Goal: Transaction & Acquisition: Purchase product/service

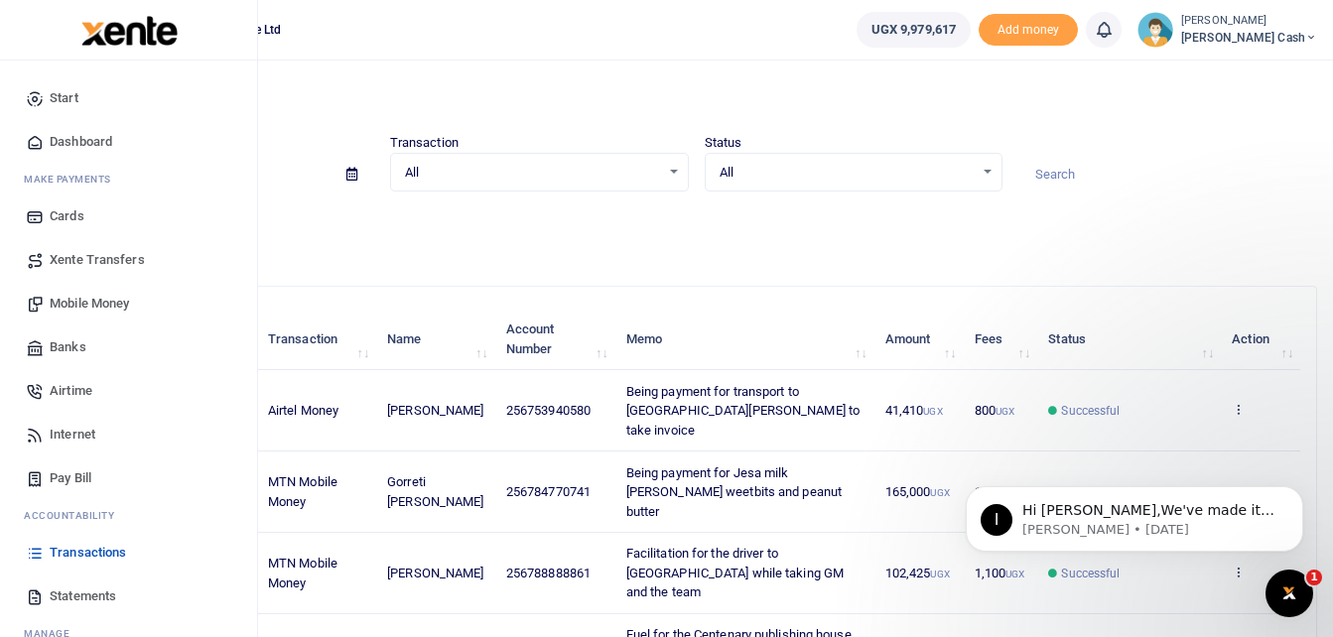
click at [72, 302] on span "Mobile Money" at bounding box center [89, 304] width 79 height 20
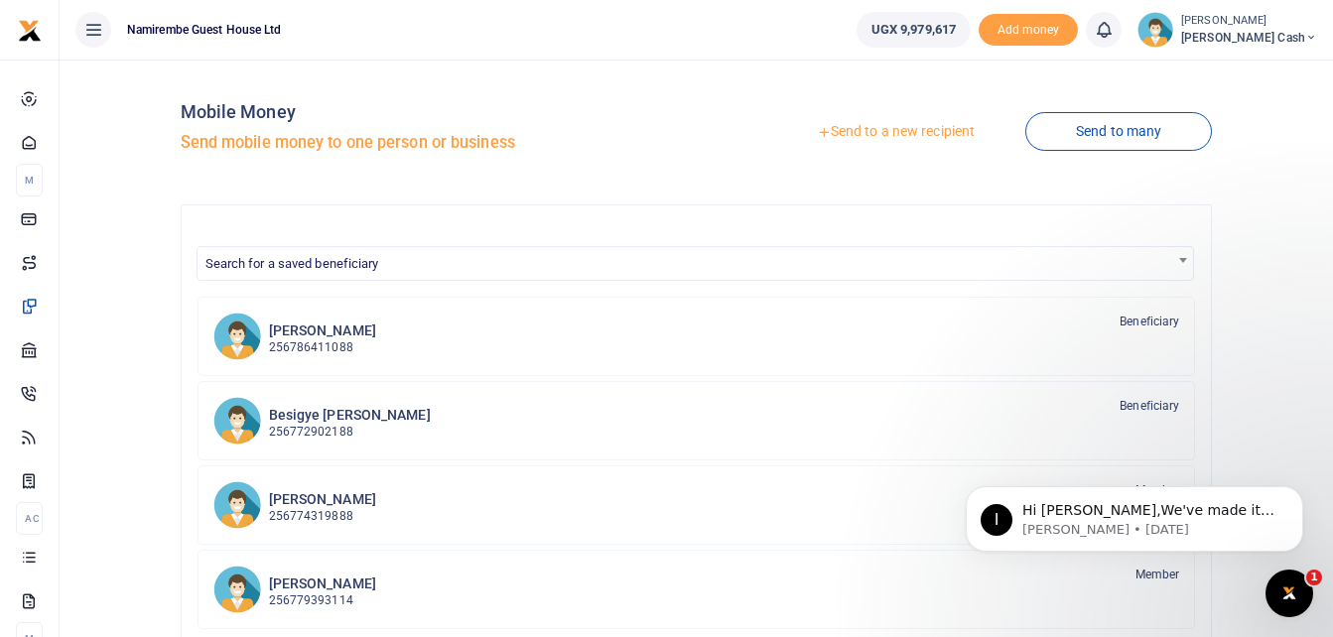
click at [901, 128] on link "Send to a new recipient" at bounding box center [895, 132] width 259 height 36
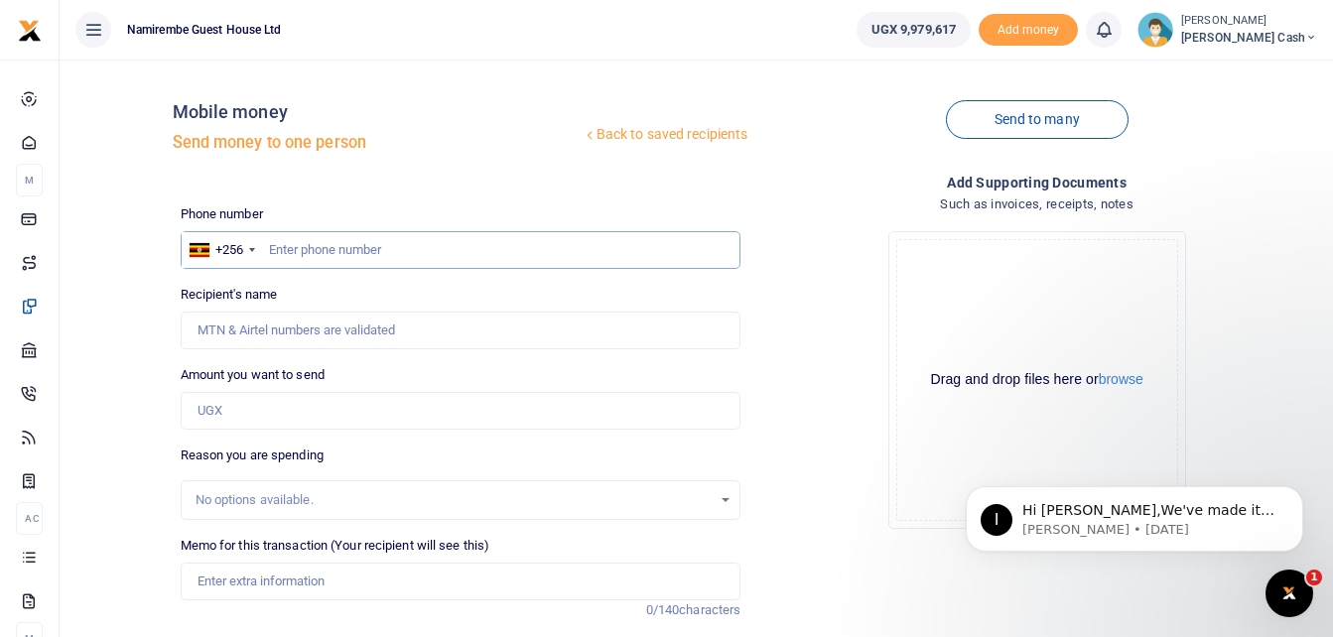
click at [271, 240] on input "text" at bounding box center [461, 250] width 561 height 38
type input "0772307285"
type input "Koojo Prosper Herbert"
type input "0772307285"
click at [244, 414] on input "Amount you want to send" at bounding box center [461, 411] width 561 height 38
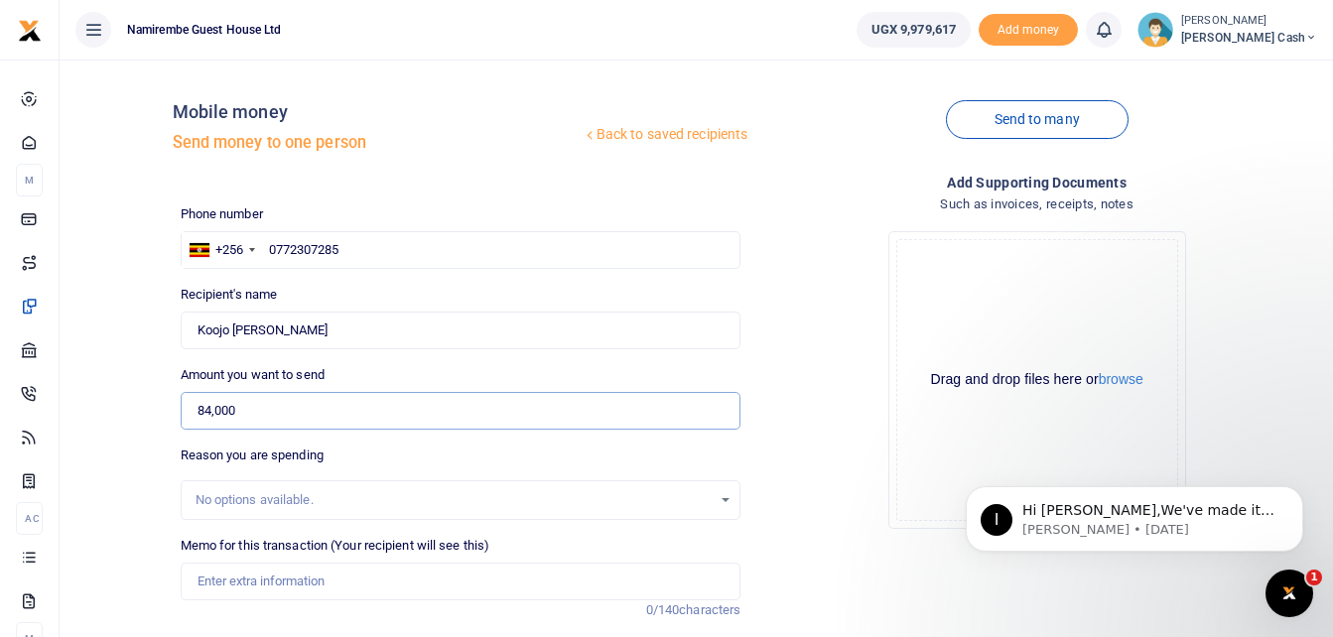
type input "84,000"
click at [212, 585] on input "Memo for this transaction (Your recipient will see this)" at bounding box center [461, 582] width 561 height 38
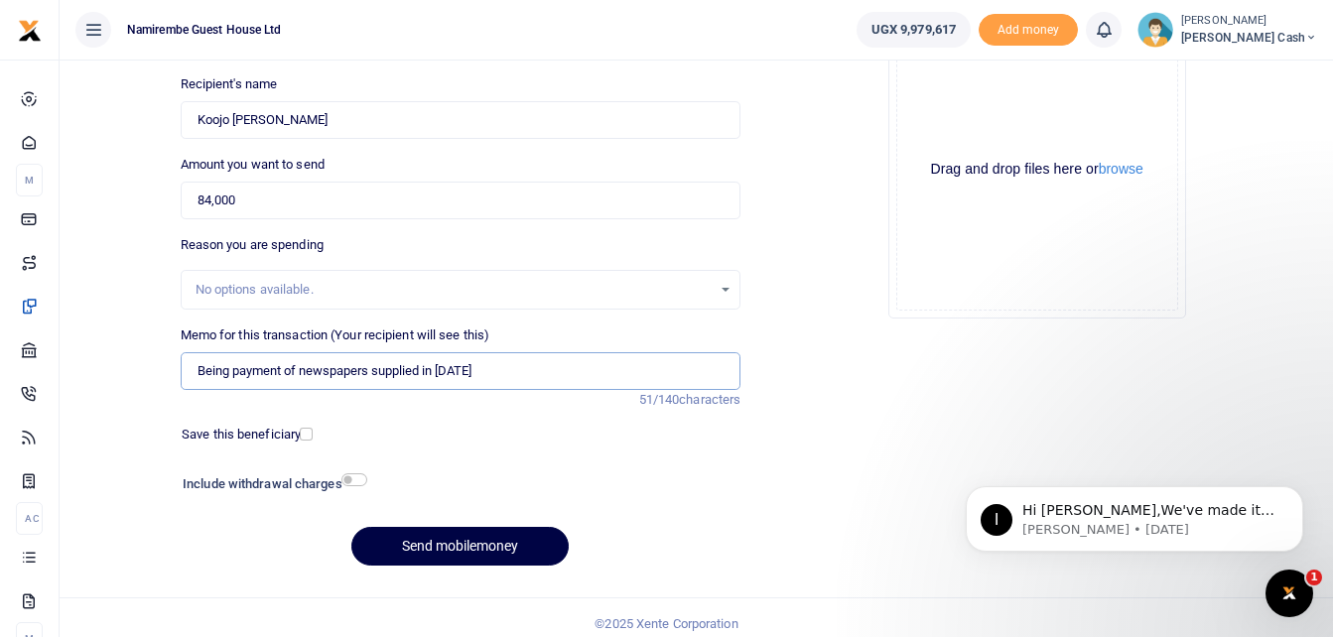
scroll to position [222, 0]
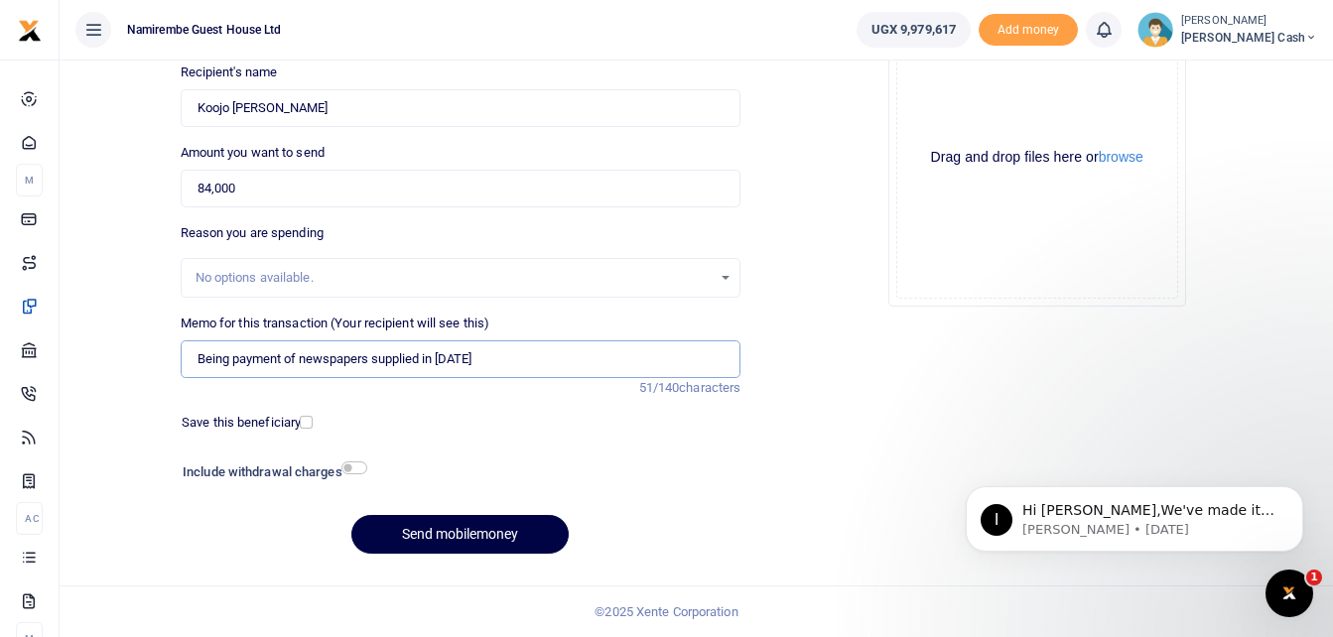
type input "Being payment of newspapers supplied in august 2025"
click at [350, 470] on input "checkbox" at bounding box center [354, 468] width 26 height 13
checkbox input "true"
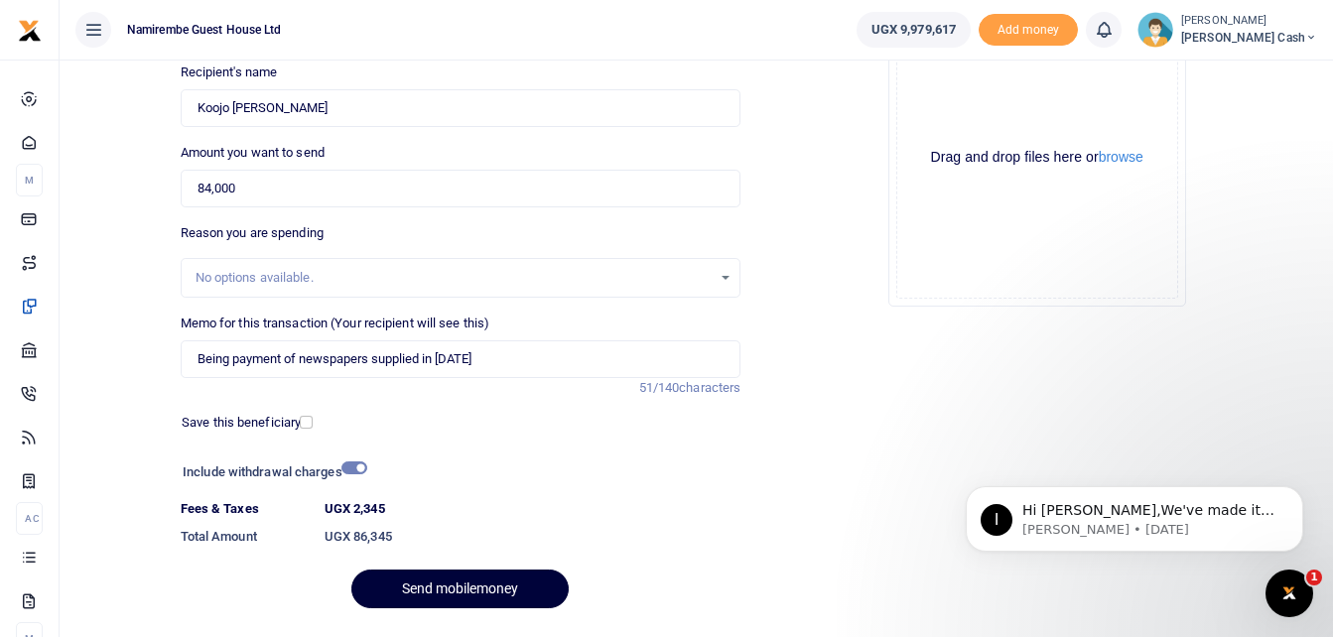
click at [460, 587] on button "Send mobilemoney" at bounding box center [459, 589] width 217 height 39
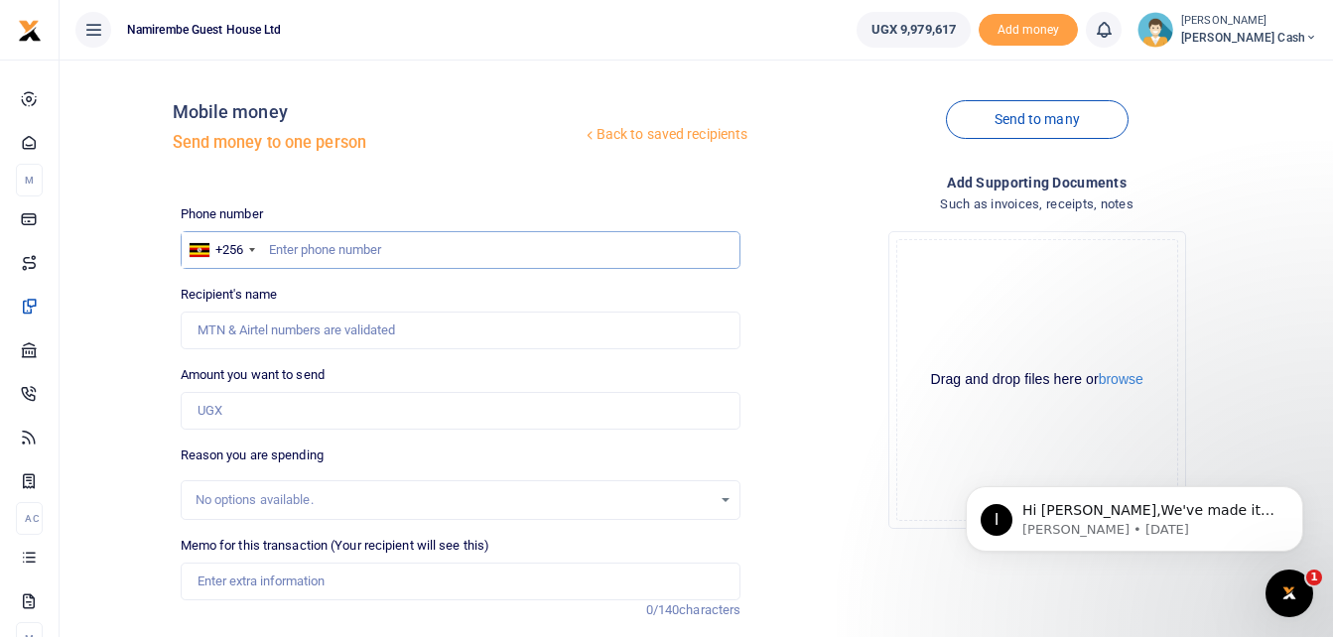
click at [306, 254] on input "text" at bounding box center [461, 250] width 561 height 38
click at [295, 245] on input "text" at bounding box center [461, 250] width 561 height 38
type input "0789688528"
type input "Annroy Kayaga"
type input "0789688528"
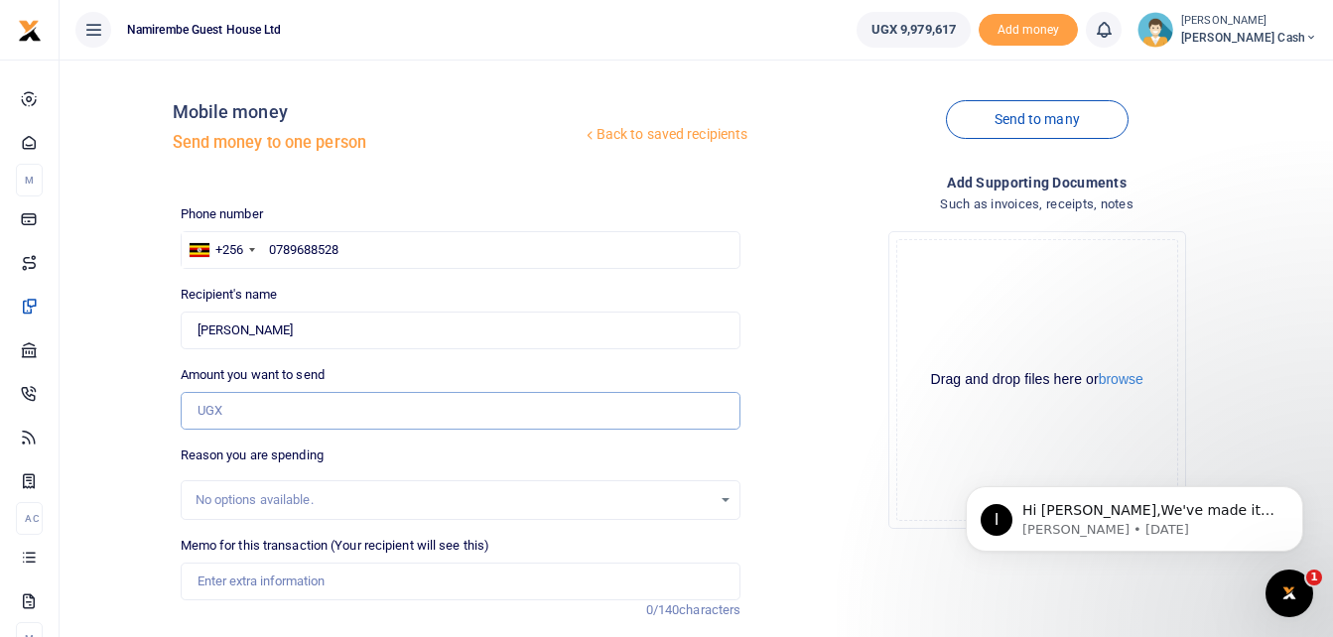
click at [242, 406] on input "Amount you want to send" at bounding box center [461, 411] width 561 height 38
type input "30,000"
click at [229, 494] on div "No options available." at bounding box center [454, 500] width 517 height 20
click at [208, 588] on input "Memo for this transaction (Your recipient will see this)" at bounding box center [461, 582] width 561 height 38
click at [584, 576] on input "being payment of airtime for smooth communication with guests ,debtors" at bounding box center [461, 582] width 561 height 38
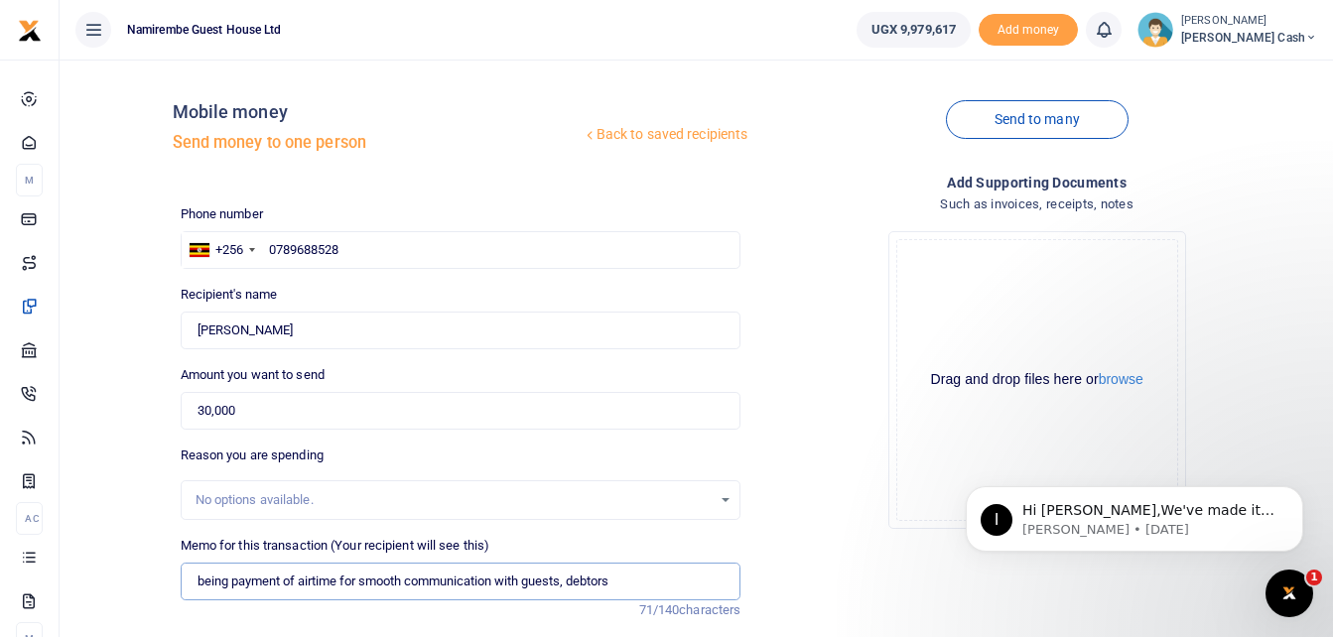
click at [622, 587] on input "being payment of airtime for smooth communication with guests, debtors" at bounding box center [461, 582] width 561 height 38
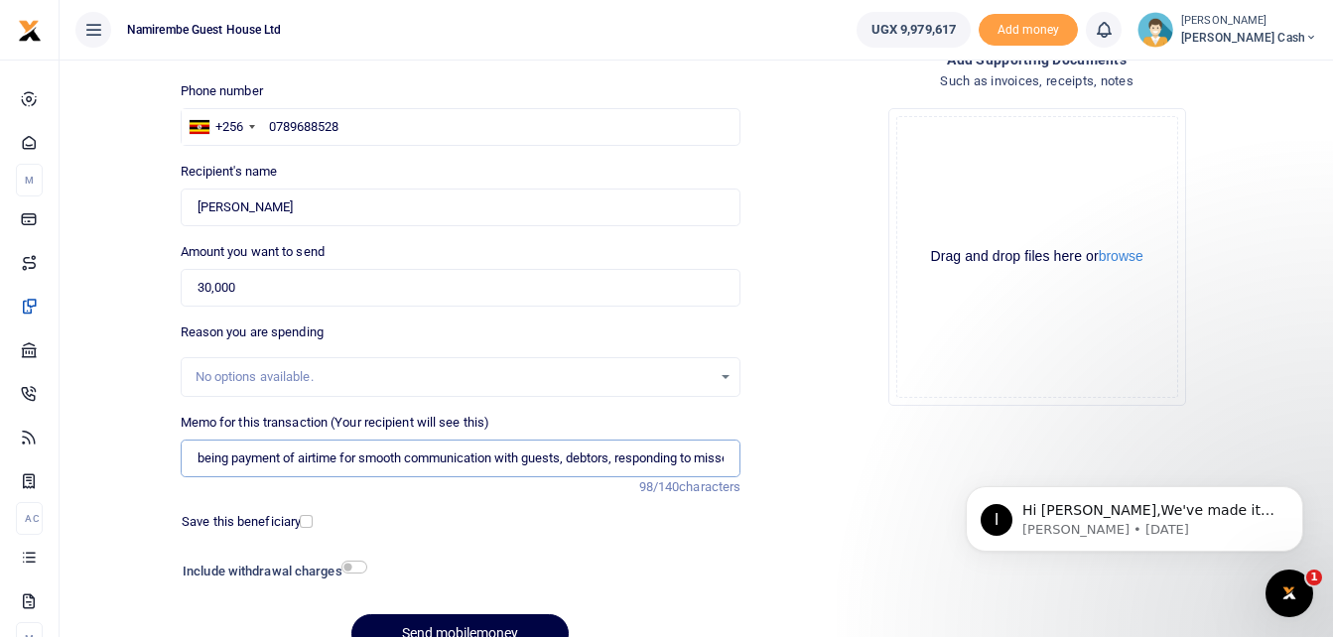
scroll to position [222, 0]
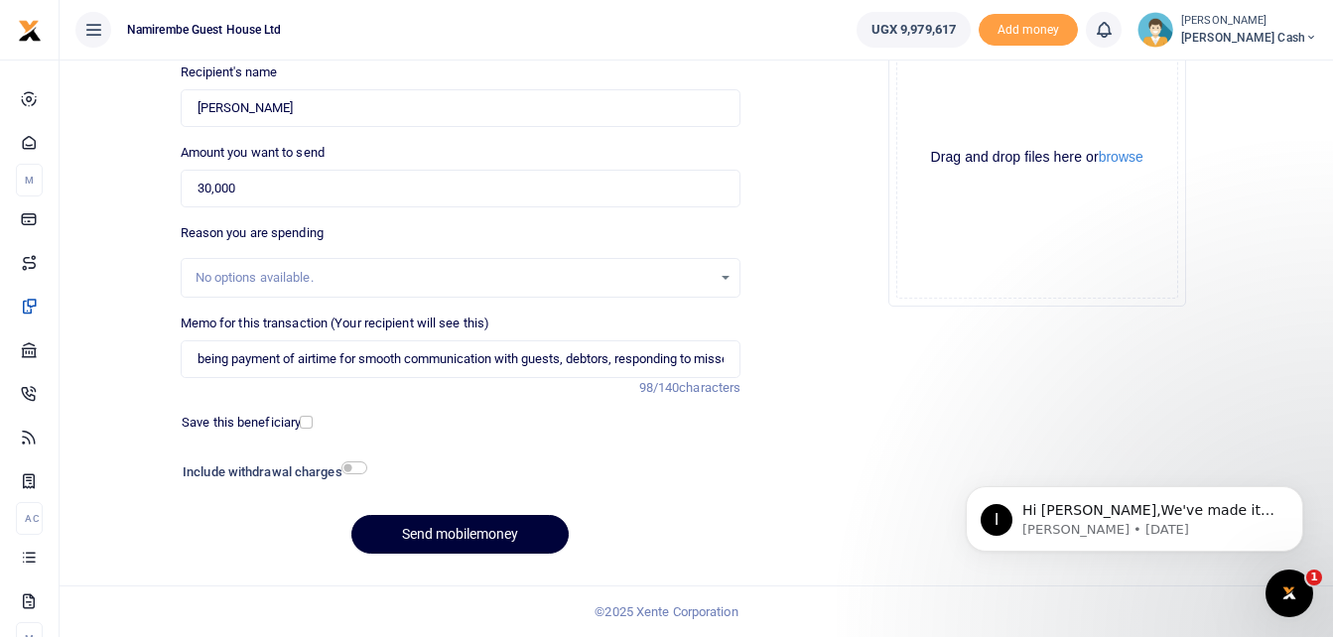
click at [452, 528] on button "Send mobilemoney" at bounding box center [459, 534] width 217 height 39
click at [321, 362] on input "being payment of airtime for smooth communication with guests, debtors, respond…" at bounding box center [461, 359] width 561 height 38
click at [690, 359] on input "being payment of airtime for smooth communication with guests, debtors, respond…" at bounding box center [461, 359] width 561 height 38
click at [719, 353] on input "being payment of airtime for smooth communication with guests, debtors, r to mi…" at bounding box center [461, 359] width 561 height 38
click at [460, 528] on button "Send mobilemoney" at bounding box center [459, 534] width 217 height 39
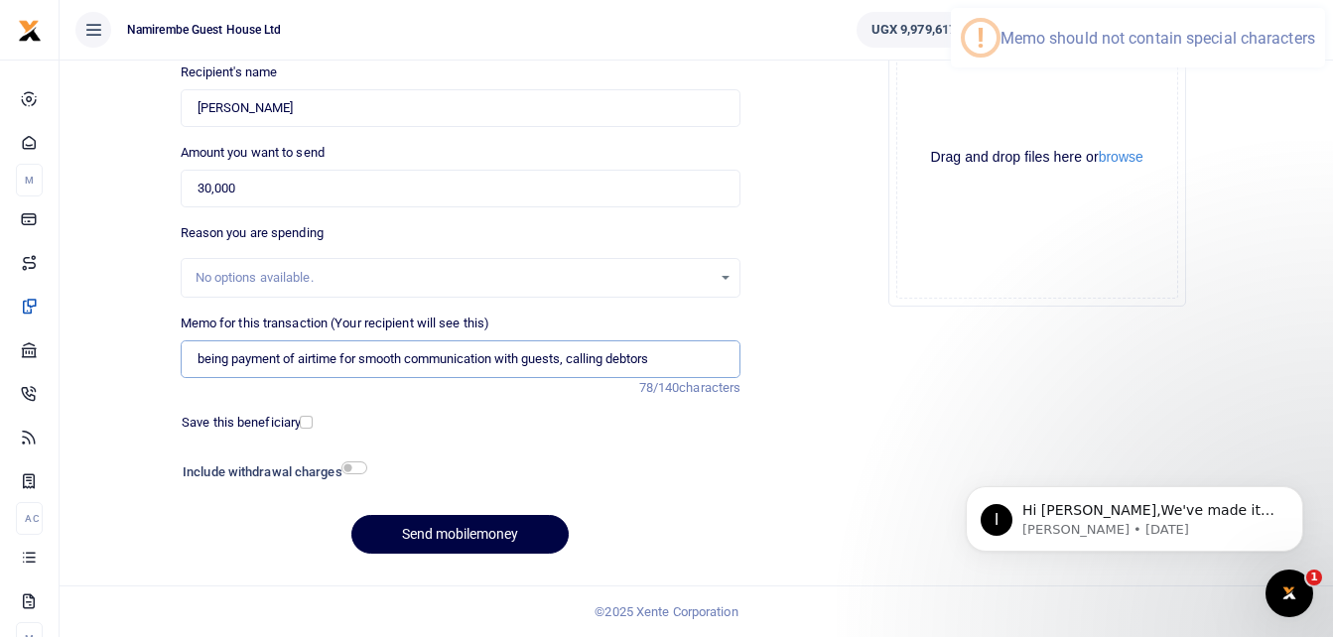
click at [673, 362] on input "being payment of airtime for smooth communication with guests, calling debtors" at bounding box center [461, 359] width 561 height 38
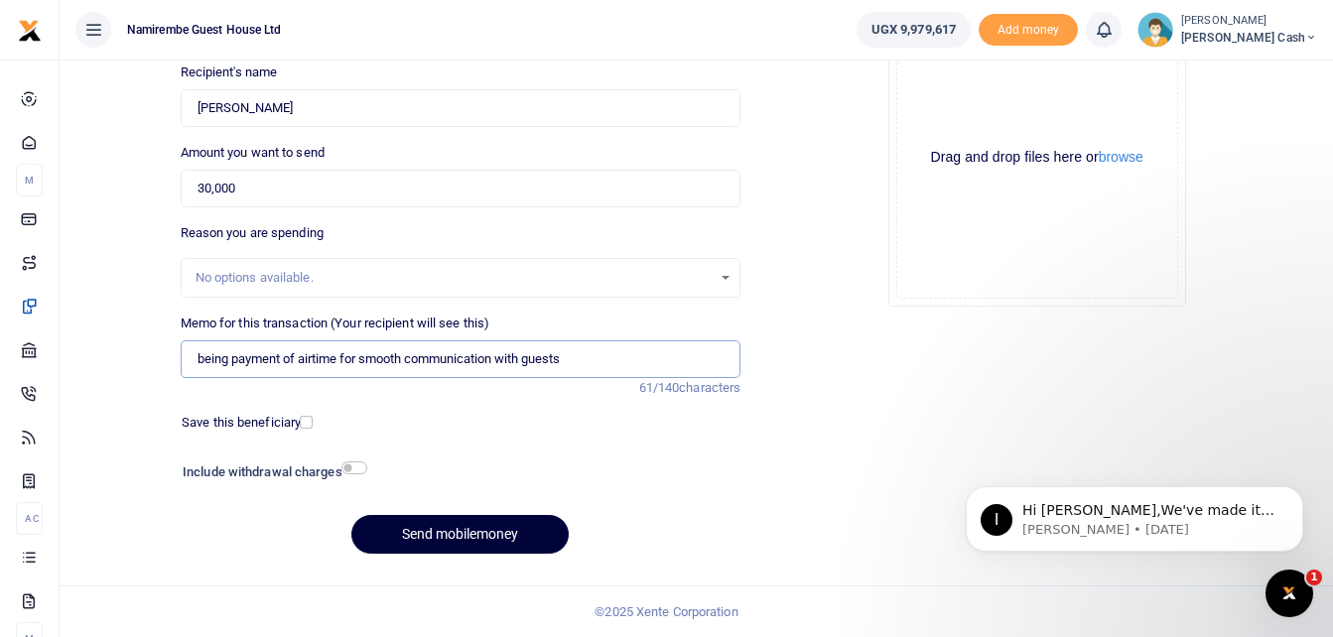
type input "being payment of airtime for smooth communication with guests"
click at [471, 528] on button "Send mobilemoney" at bounding box center [459, 534] width 217 height 39
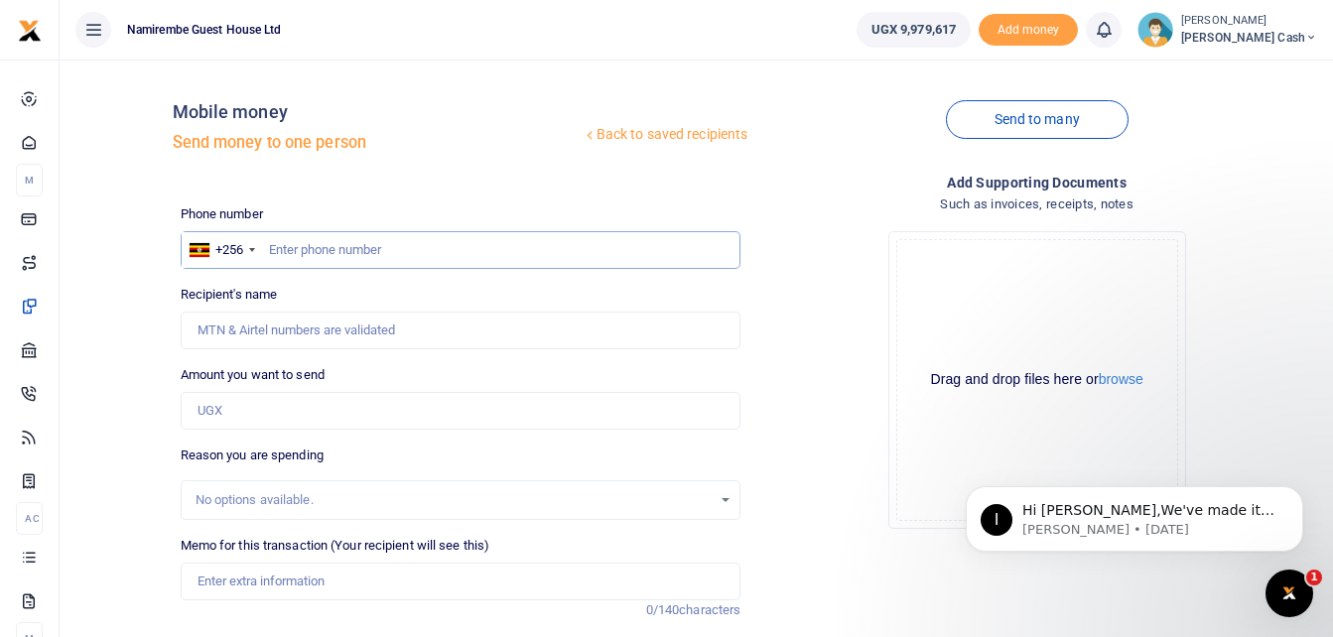
click at [290, 251] on input "text" at bounding box center [461, 250] width 561 height 38
type input "0785715427"
type input "[PERSON_NAME]"
type input "0785715427"
click at [215, 414] on input "Amount you want to send" at bounding box center [461, 411] width 561 height 38
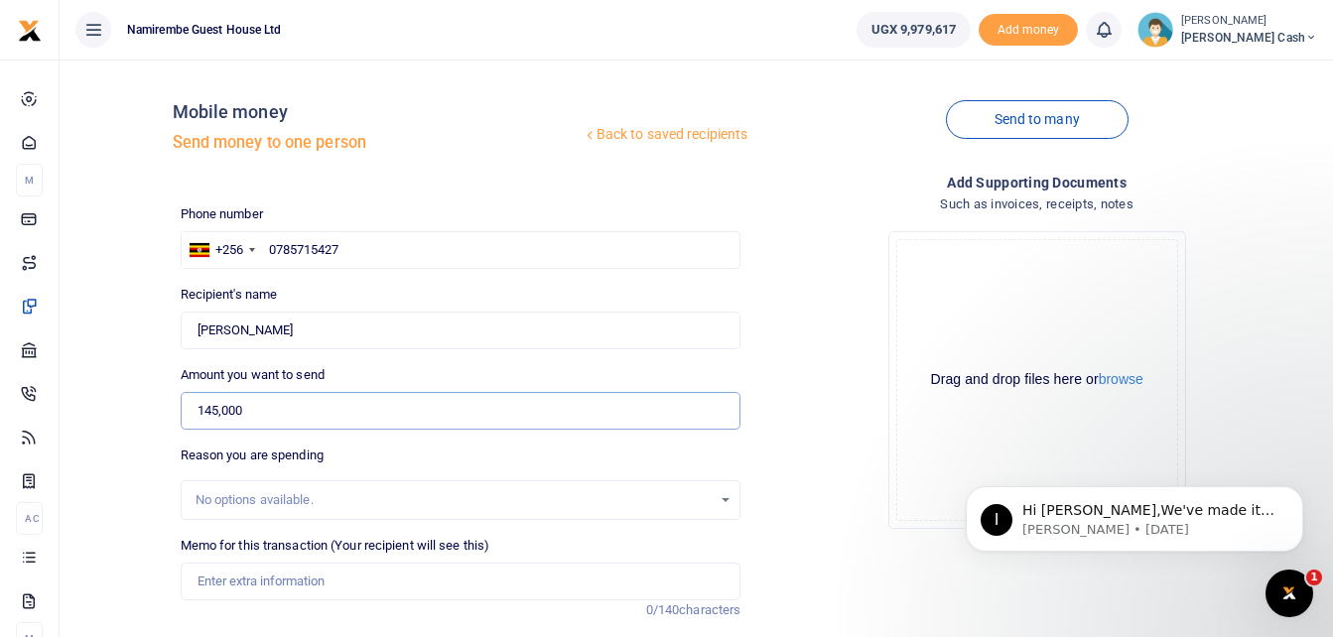
type input "145,000"
click at [202, 578] on input "Memo for this transaction (Your recipient will see this)" at bounding box center [461, 582] width 561 height 38
click at [386, 584] on input "being payment of equipment hire" at bounding box center [461, 582] width 561 height 38
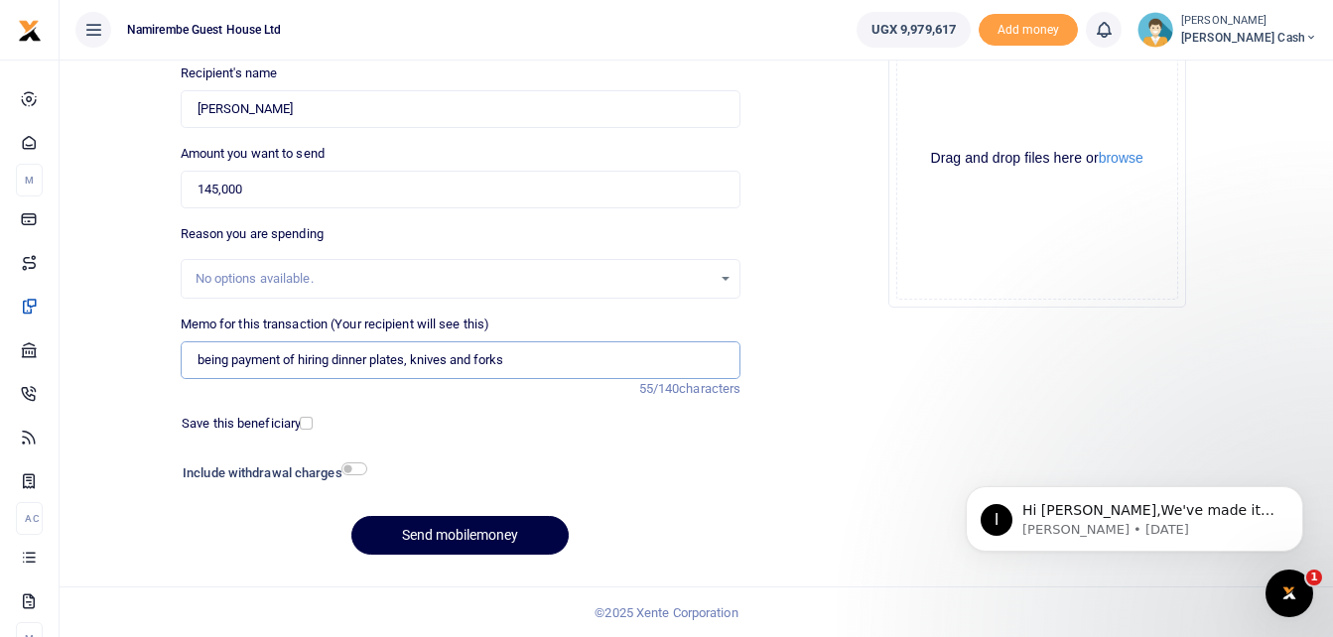
scroll to position [222, 0]
type input "being payment of hiring dinner plates, knives and forks"
click at [355, 468] on input "checkbox" at bounding box center [354, 468] width 26 height 13
checkbox input "true"
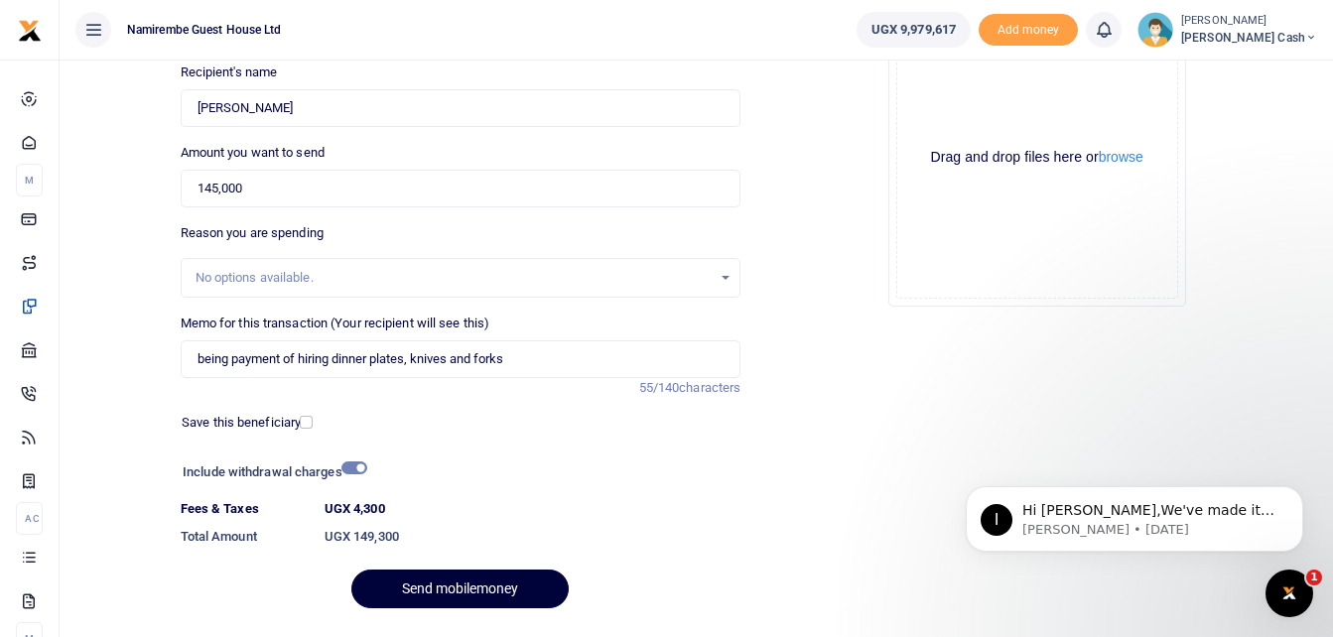
click at [477, 585] on button "Send mobilemoney" at bounding box center [459, 589] width 217 height 39
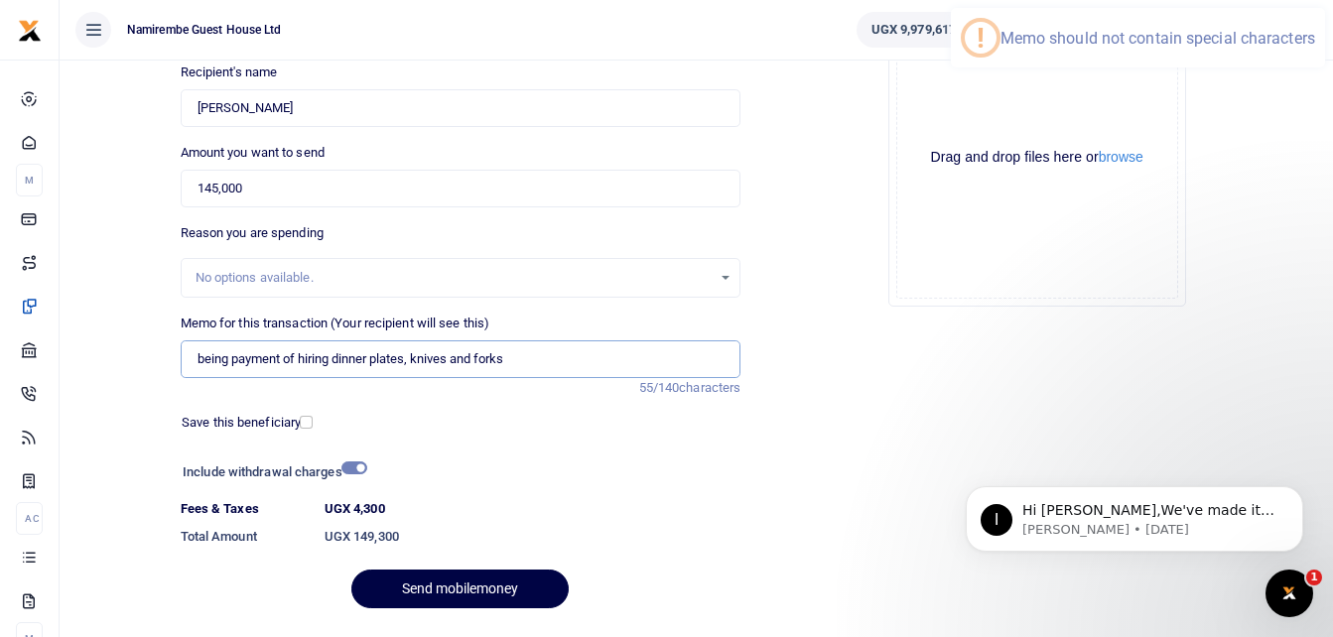
click at [513, 357] on input "being payment of hiring dinner plates, knives and forks" at bounding box center [461, 359] width 561 height 38
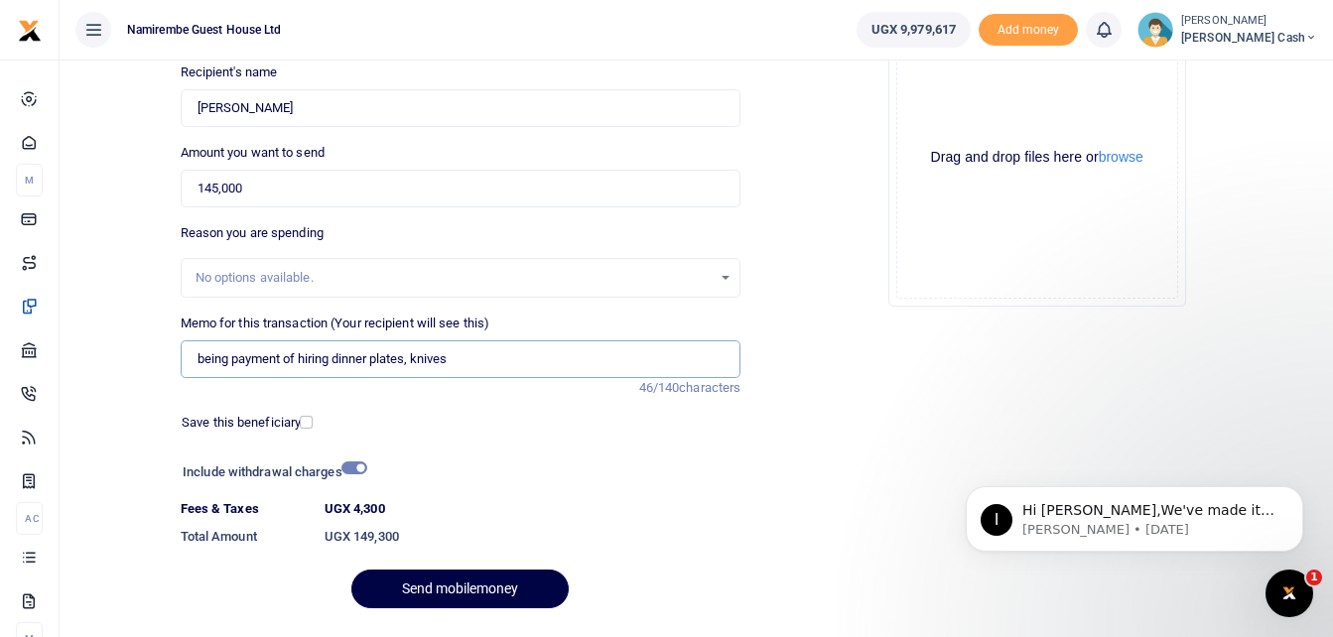
click at [412, 360] on input "being payment of hiring dinner plates, knives" at bounding box center [461, 359] width 561 height 38
type input "being payment of hiring dinner plates knives"
click at [449, 582] on button "Send mobilemoney" at bounding box center [459, 589] width 217 height 39
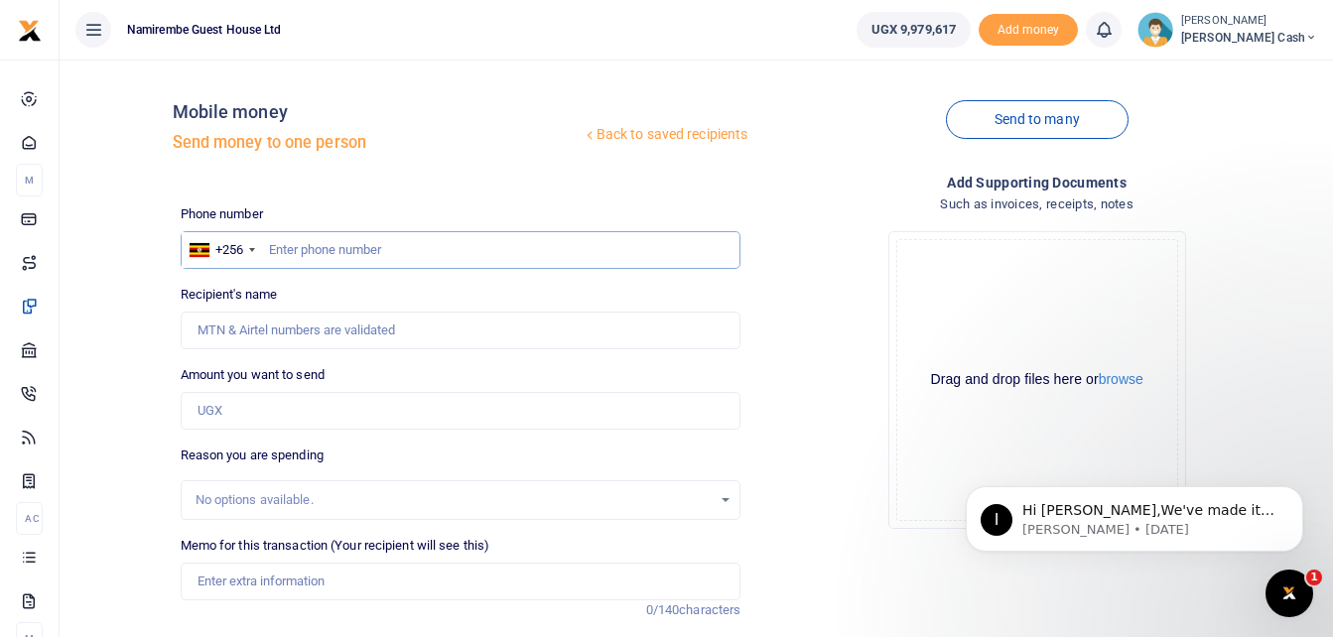
click at [280, 246] on input "text" at bounding box center [461, 250] width 561 height 38
type input "0752804268"
type input "Brasio Kkonde"
type input "0752804268"
click at [224, 414] on input "Amount you want to send" at bounding box center [461, 411] width 561 height 38
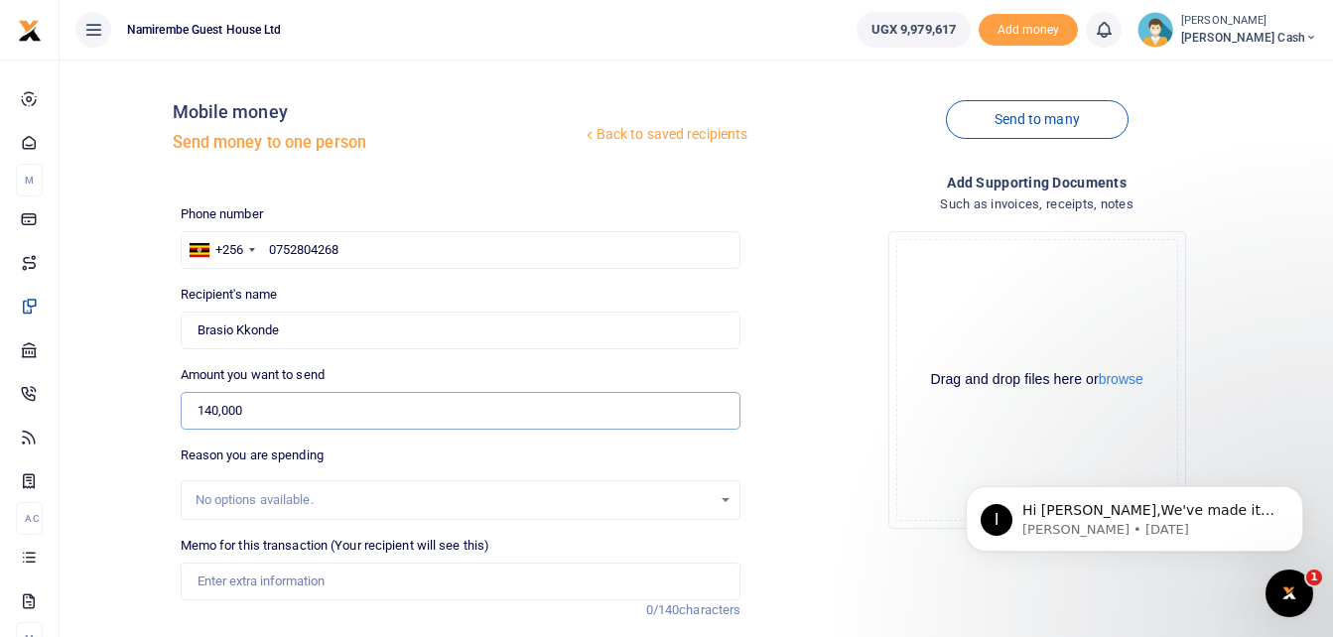
type input "140,000"
click at [208, 575] on input "Memo for this transaction (Your recipient will see this)" at bounding box center [461, 582] width 561 height 38
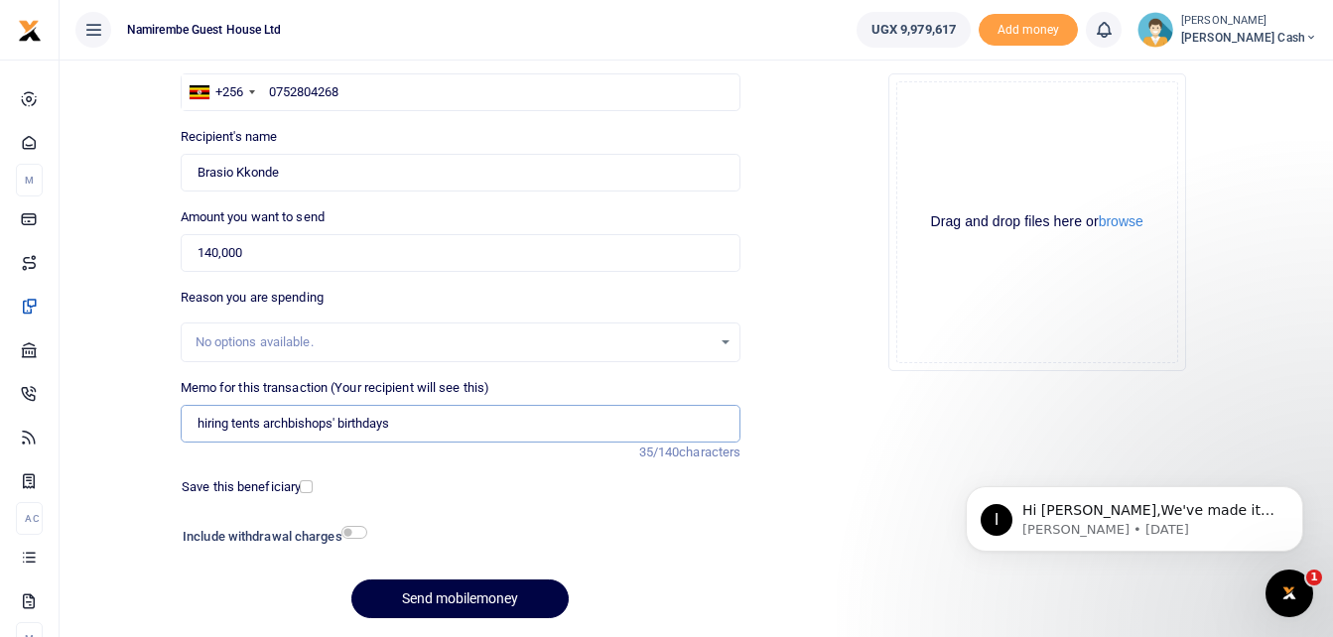
scroll to position [199, 0]
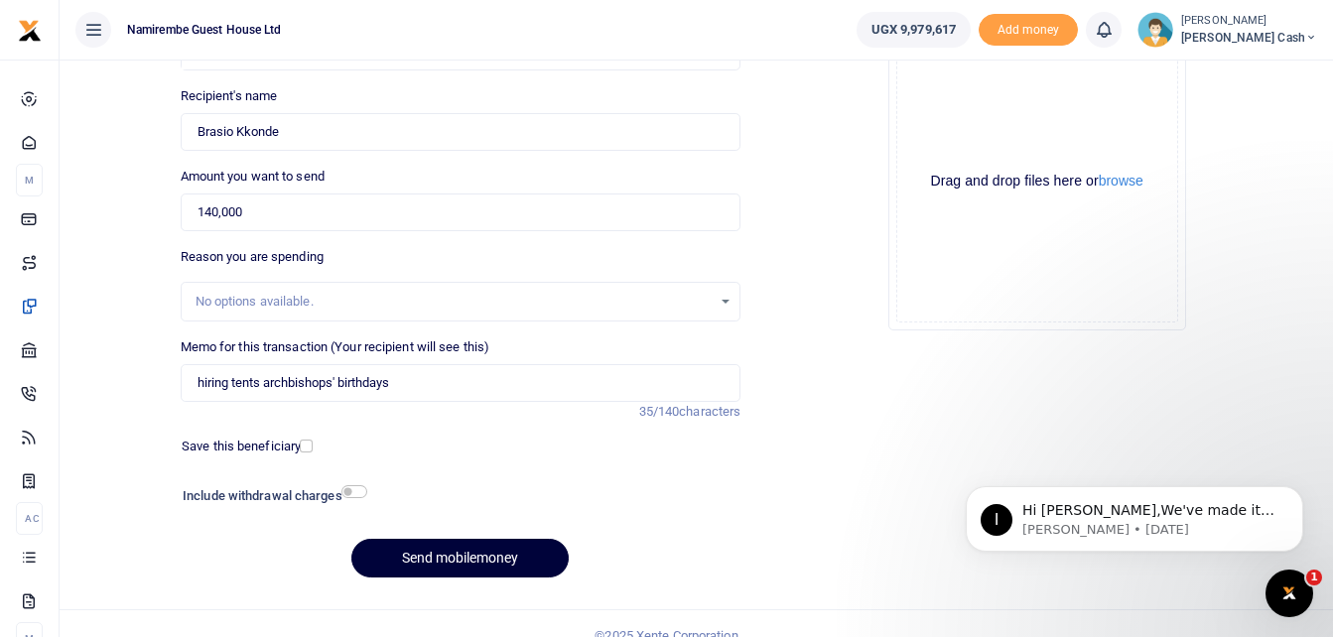
click at [455, 554] on button "Send mobilemoney" at bounding box center [459, 558] width 217 height 39
click at [228, 382] on input "hiring tents archbishops' birthdays" at bounding box center [461, 383] width 561 height 38
click at [227, 382] on input "hiring tents archbishops' birthdays" at bounding box center [461, 383] width 561 height 38
click at [220, 383] on input "hire tents archbishops' birthdays" at bounding box center [461, 383] width 561 height 38
click at [325, 378] on input "hire tents archbishops' birthdays" at bounding box center [461, 383] width 561 height 38
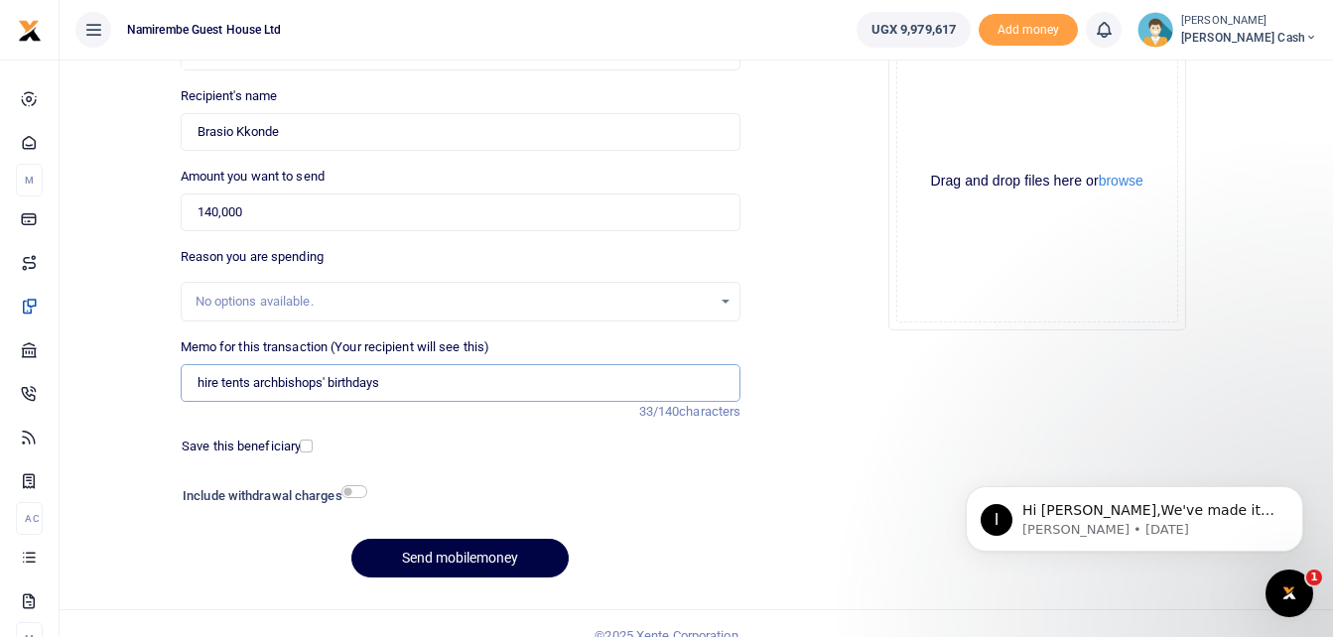
click at [330, 385] on input "hire tents archbishops' birthdays" at bounding box center [461, 383] width 561 height 38
click at [470, 556] on button "Send mobilemoney" at bounding box center [459, 558] width 217 height 39
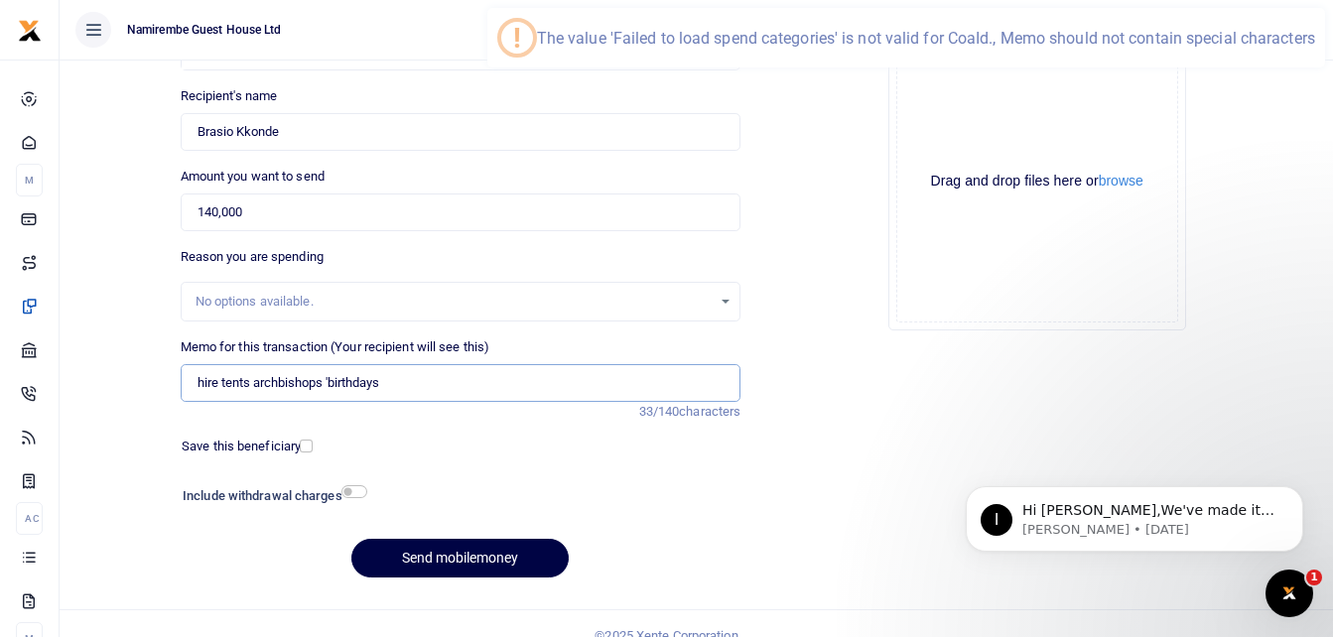
click at [396, 386] on input "hire tents archbishops 'birthdays" at bounding box center [461, 383] width 561 height 38
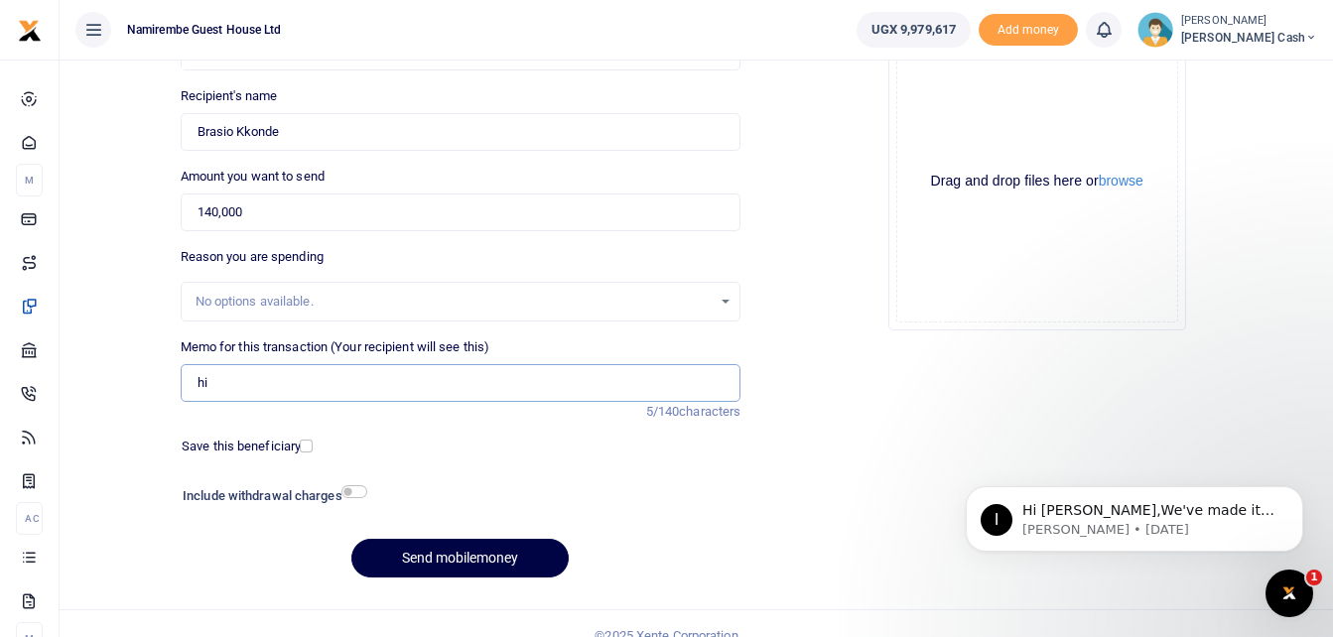
type input "h"
type input "being payment for hiring tents"
click at [427, 463] on div "Phone number +256 Uganda +256 0752804268 Phone is required. Recipient's name Fo…" at bounding box center [461, 300] width 577 height 589
click at [352, 489] on input "checkbox" at bounding box center [354, 491] width 26 height 13
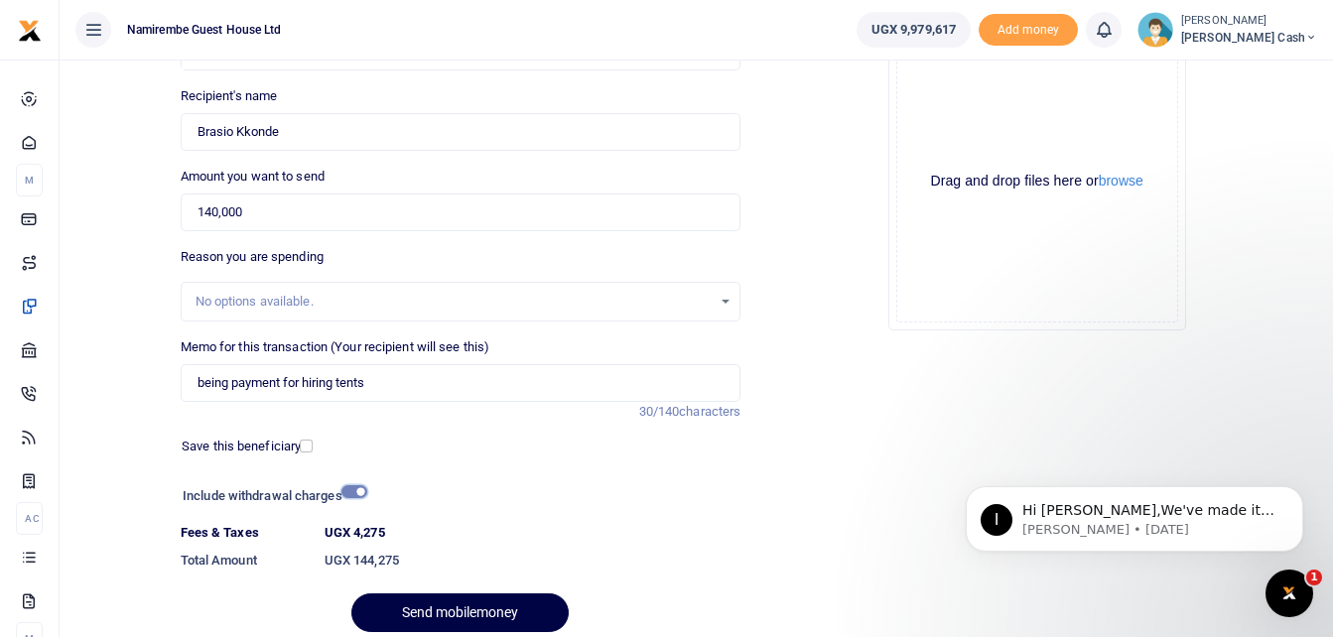
click at [356, 492] on input "checkbox" at bounding box center [354, 491] width 26 height 13
checkbox input "false"
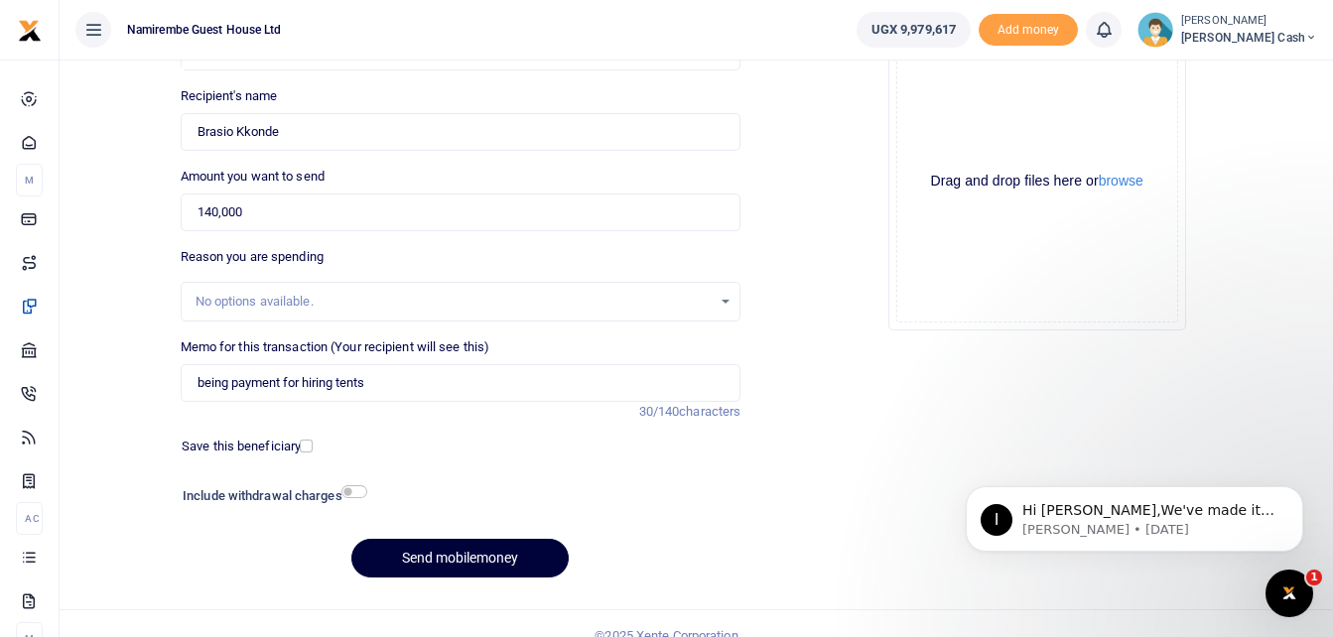
click at [444, 551] on button "Send mobilemoney" at bounding box center [459, 558] width 217 height 39
click at [444, 551] on div "Send mobilemoney" at bounding box center [461, 558] width 561 height 39
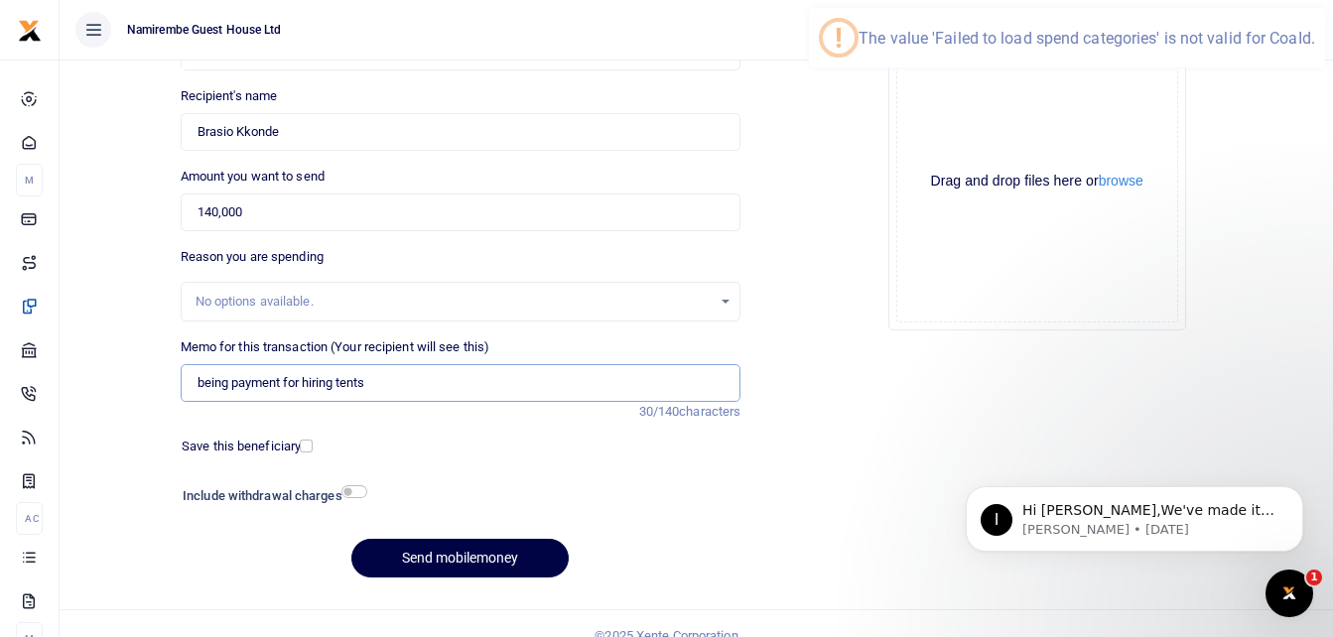
drag, startPoint x: 444, startPoint y: 551, endPoint x: 380, endPoint y: 380, distance: 182.2
click at [380, 380] on input "being payment for hiring tents" at bounding box center [461, 383] width 561 height 38
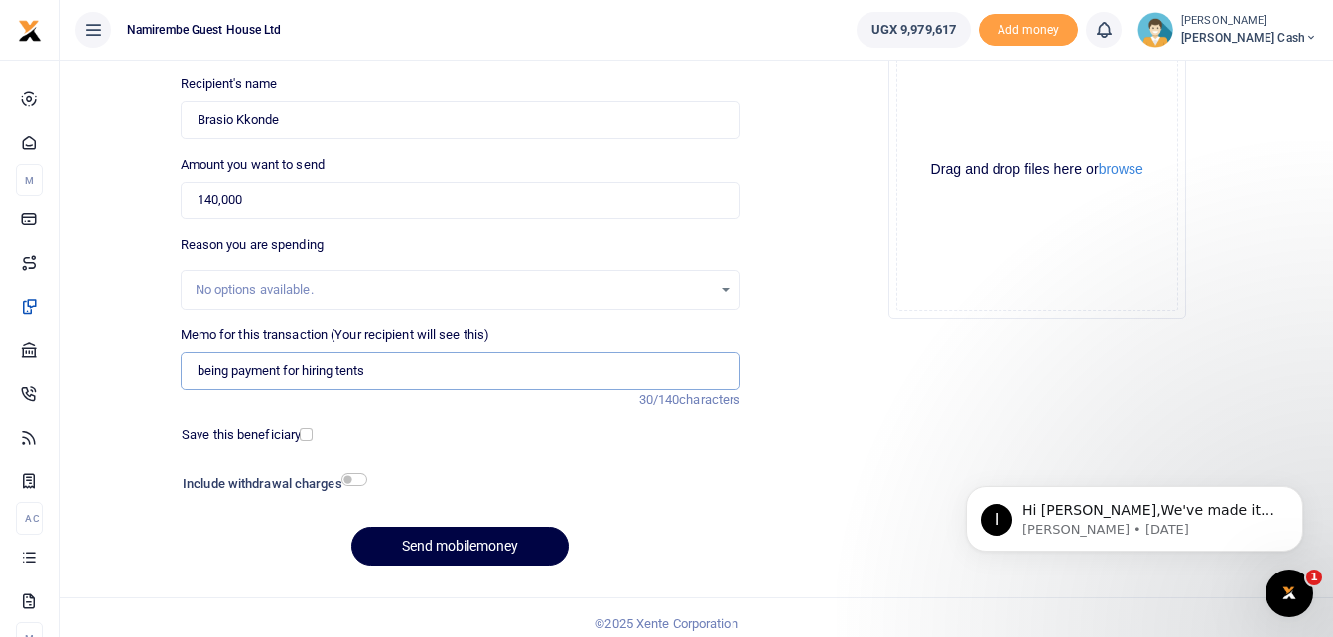
scroll to position [222, 0]
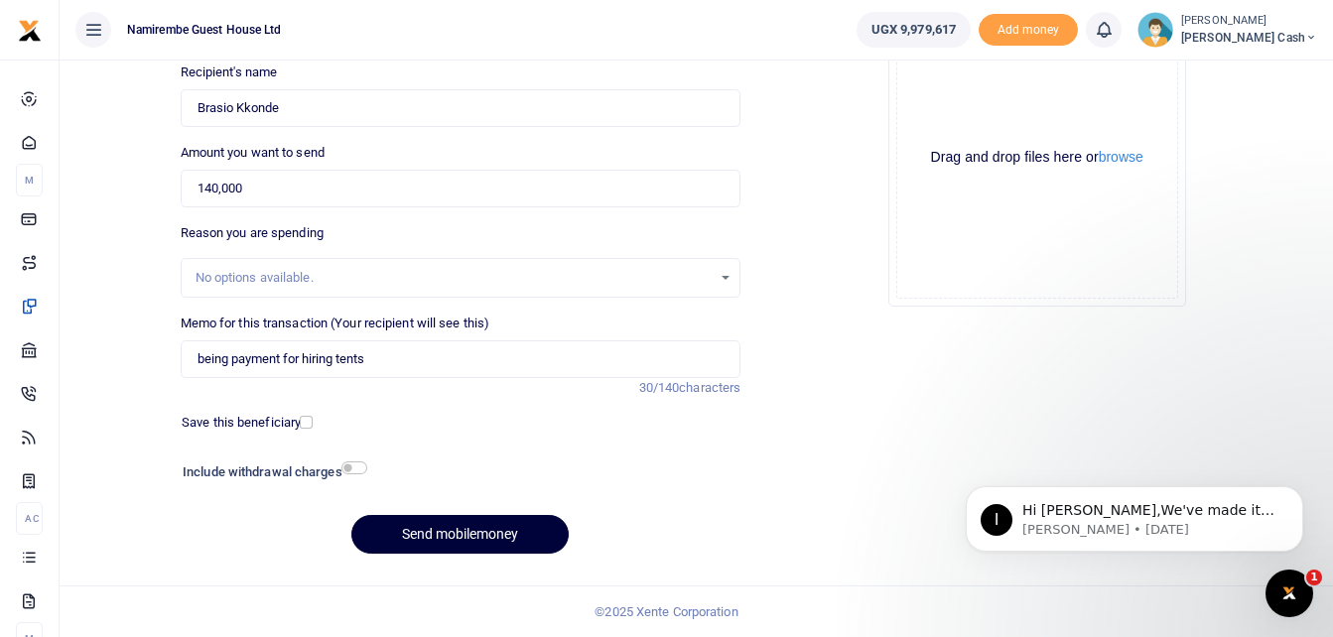
click at [434, 531] on button "Send mobilemoney" at bounding box center [459, 534] width 217 height 39
click at [390, 363] on input "being payment for hiring tents" at bounding box center [461, 359] width 561 height 38
click at [392, 361] on input "being payment for hiring tents" at bounding box center [461, 359] width 561 height 38
click at [372, 358] on input "being payment for hiring tents" at bounding box center [461, 359] width 561 height 38
click at [338, 348] on input "being payment for hiring" at bounding box center [461, 359] width 561 height 38
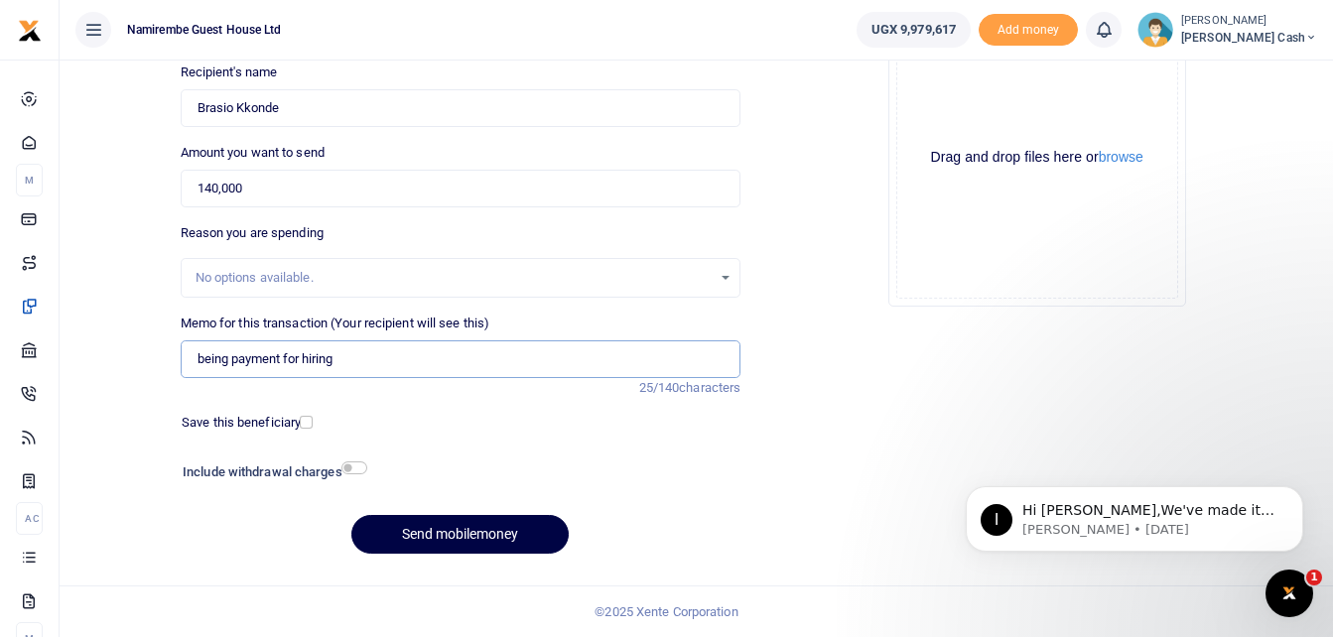
click at [347, 365] on input "being payment for hiring" at bounding box center [461, 359] width 561 height 38
click at [336, 356] on input "being payment for hiring" at bounding box center [461, 359] width 561 height 38
type input "being payment for hiring"
click at [458, 524] on button "Send mobilemoney" at bounding box center [459, 534] width 217 height 39
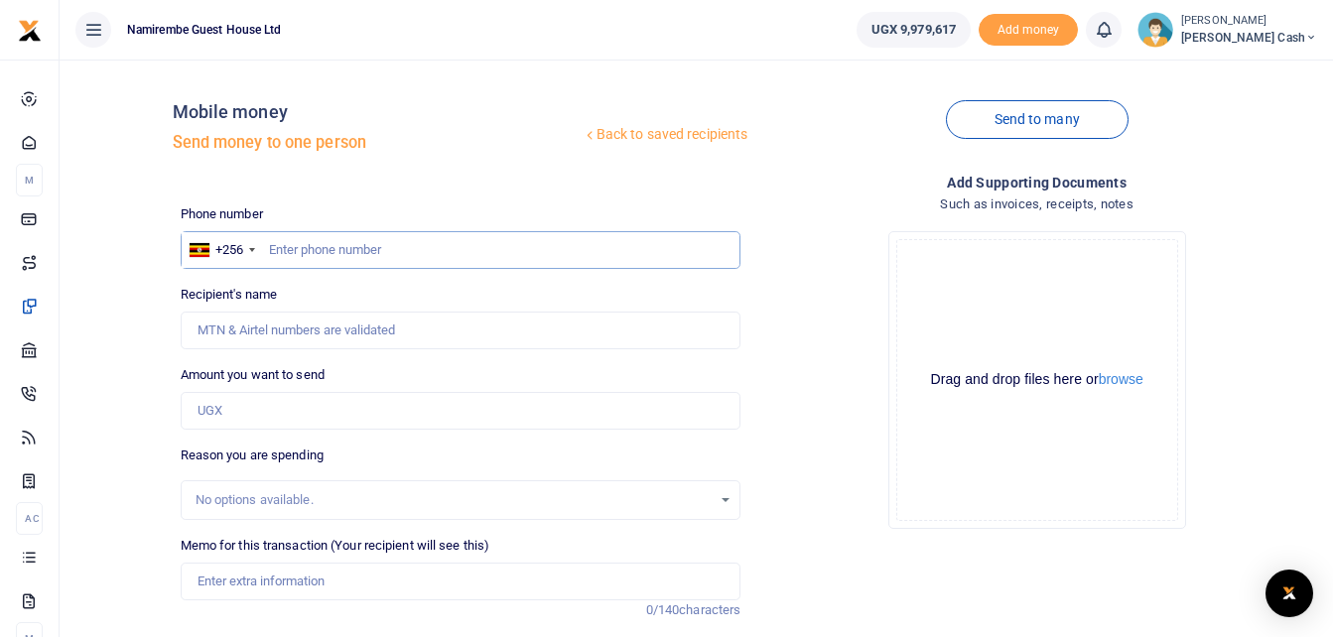
click at [279, 244] on input "text" at bounding box center [461, 250] width 561 height 38
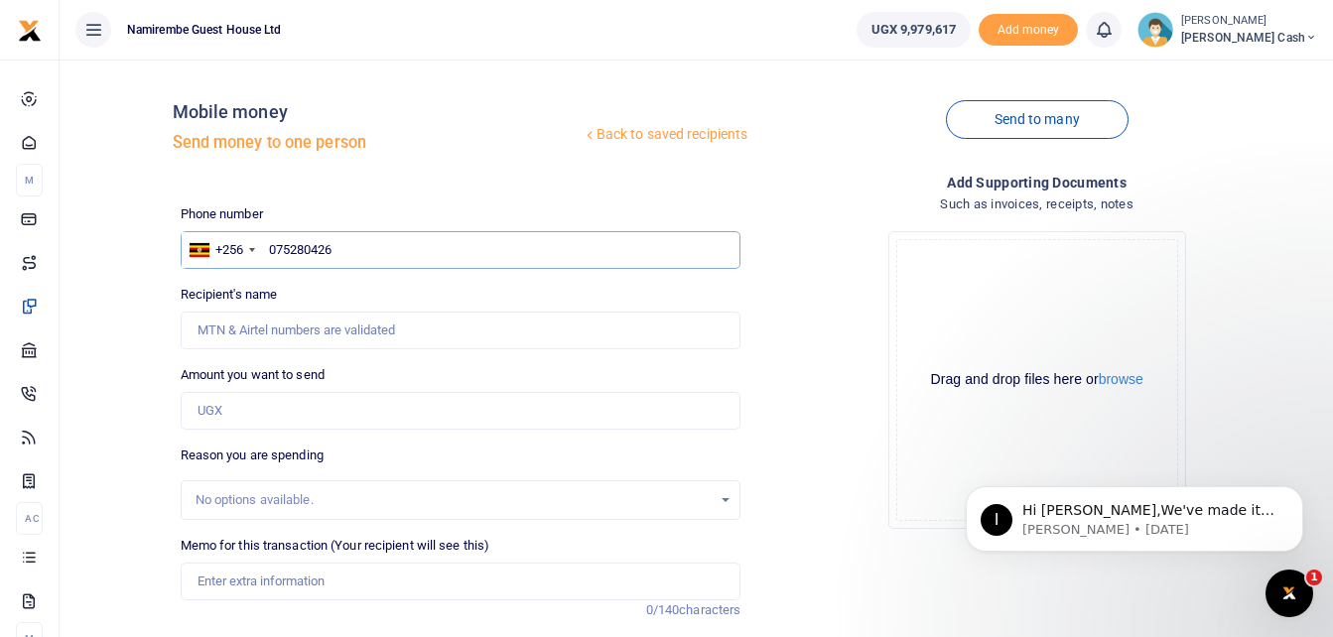
type input "0752804268"
type input "Brasio Kkonde"
type input "0752804268"
click at [204, 415] on input "Amount you want to send" at bounding box center [461, 411] width 561 height 38
click at [206, 414] on input "Amount you want to send" at bounding box center [461, 411] width 561 height 38
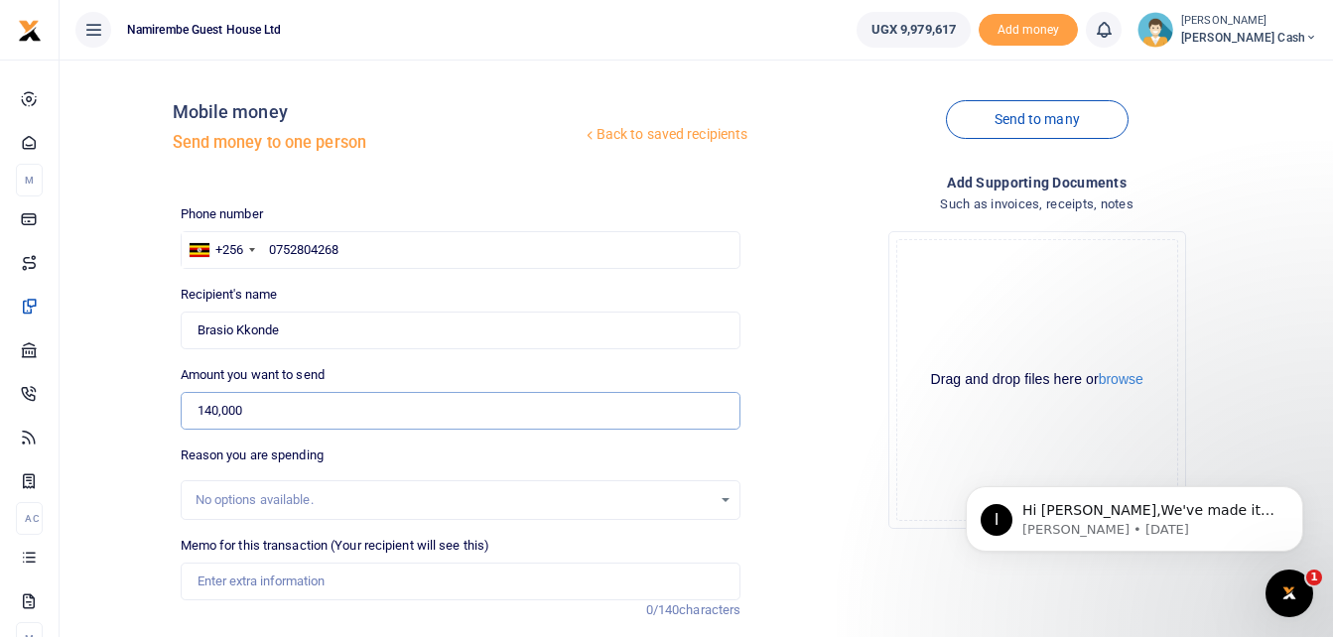
type input "140,000"
click at [217, 592] on input "Memo for this transaction (Your recipient will see this)" at bounding box center [461, 582] width 561 height 38
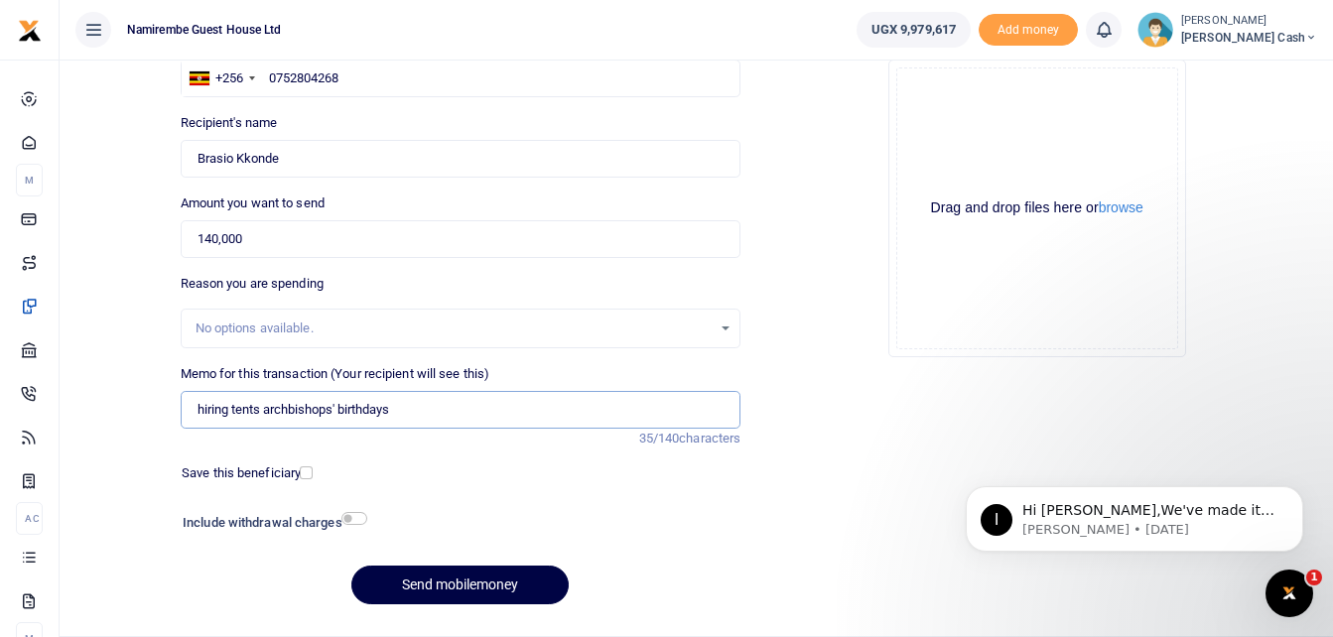
scroll to position [222, 0]
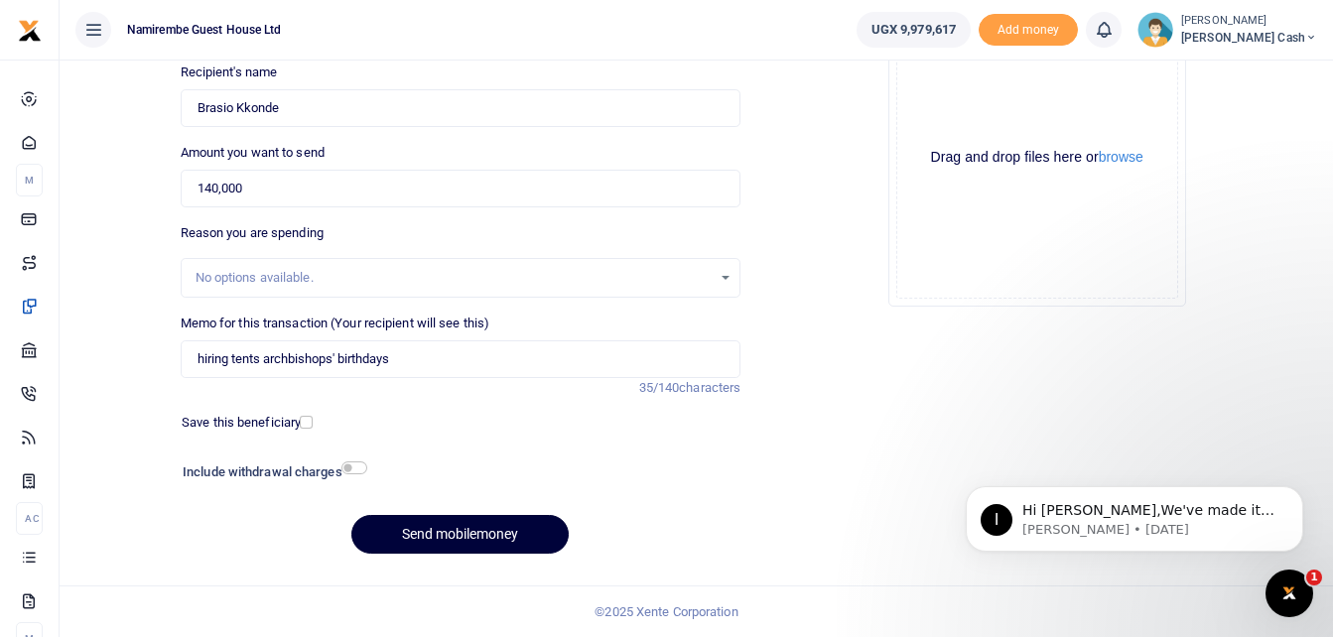
click at [455, 522] on button "Send mobilemoney" at bounding box center [459, 534] width 217 height 39
click at [337, 359] on input "hiring tents archbishops' birthdays" at bounding box center [461, 359] width 561 height 38
type input "hiring tents archbishops birthdays"
click at [445, 540] on button "Send mobilemoney" at bounding box center [459, 534] width 217 height 39
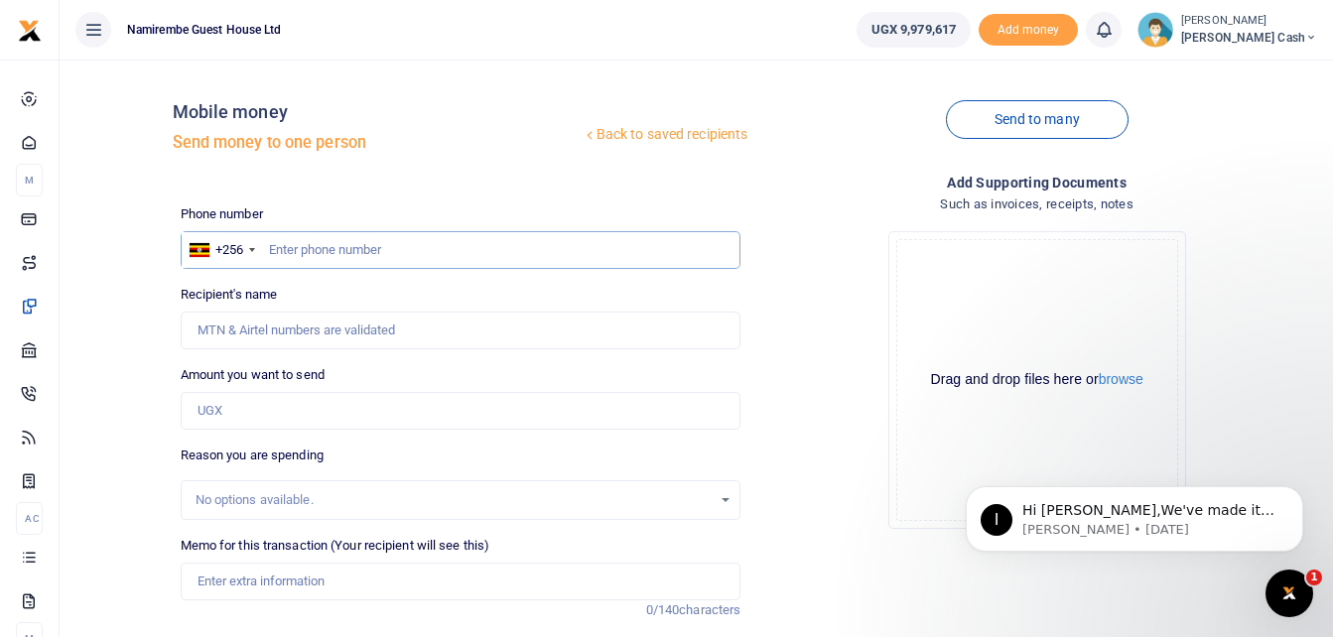
click at [300, 249] on input "text" at bounding box center [461, 250] width 561 height 38
type input "8"
type input "0784945899"
type input "Simon Weli Lubisa"
type input "0784945899"
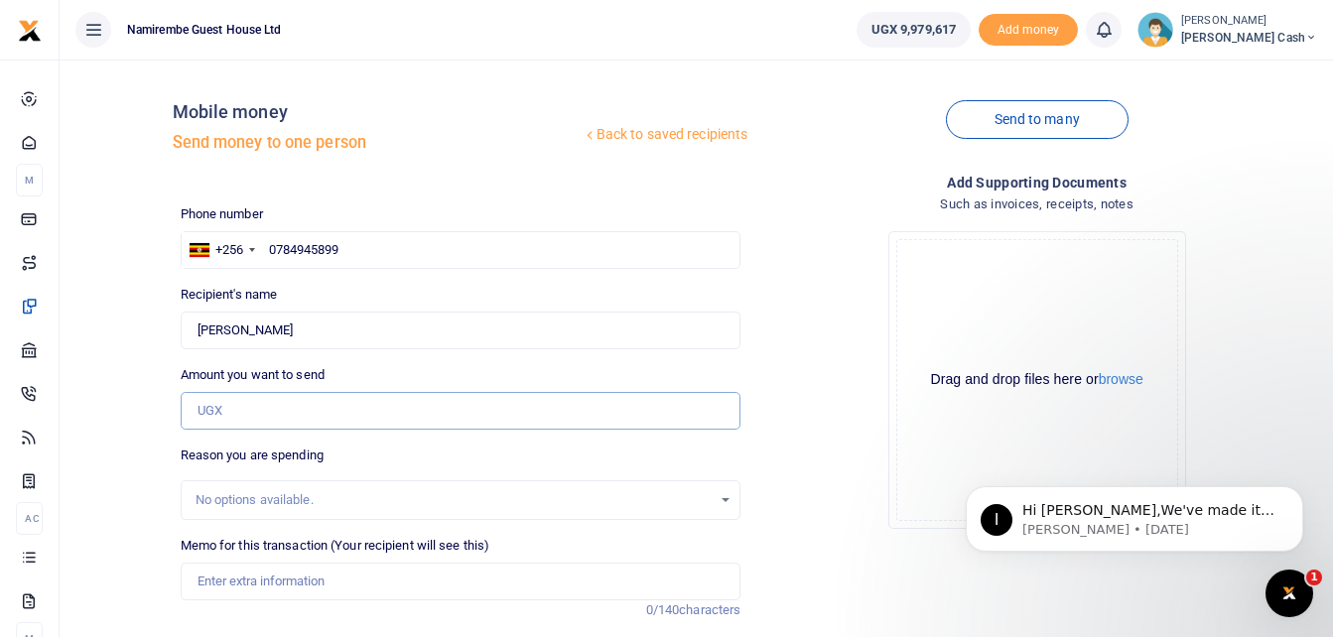
click at [226, 408] on input "Amount you want to send" at bounding box center [461, 411] width 561 height 38
type input "90,000"
click at [223, 582] on input "Memo for this transaction (Your recipient will see this)" at bounding box center [461, 582] width 561 height 38
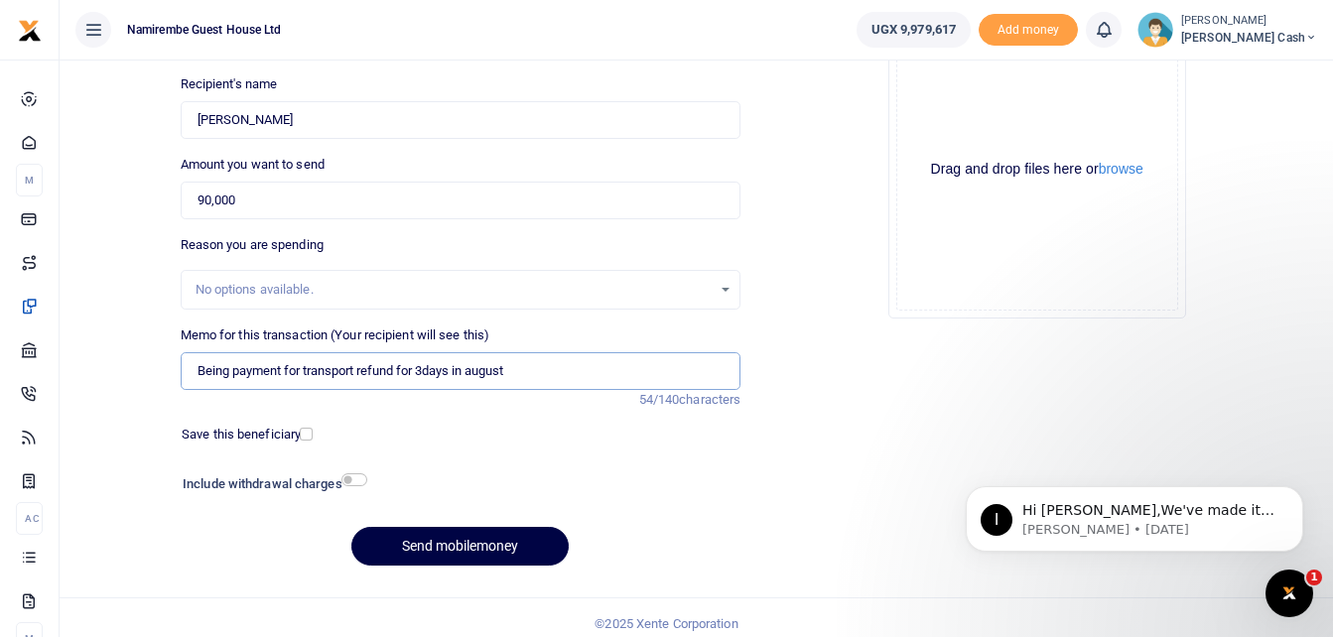
scroll to position [222, 0]
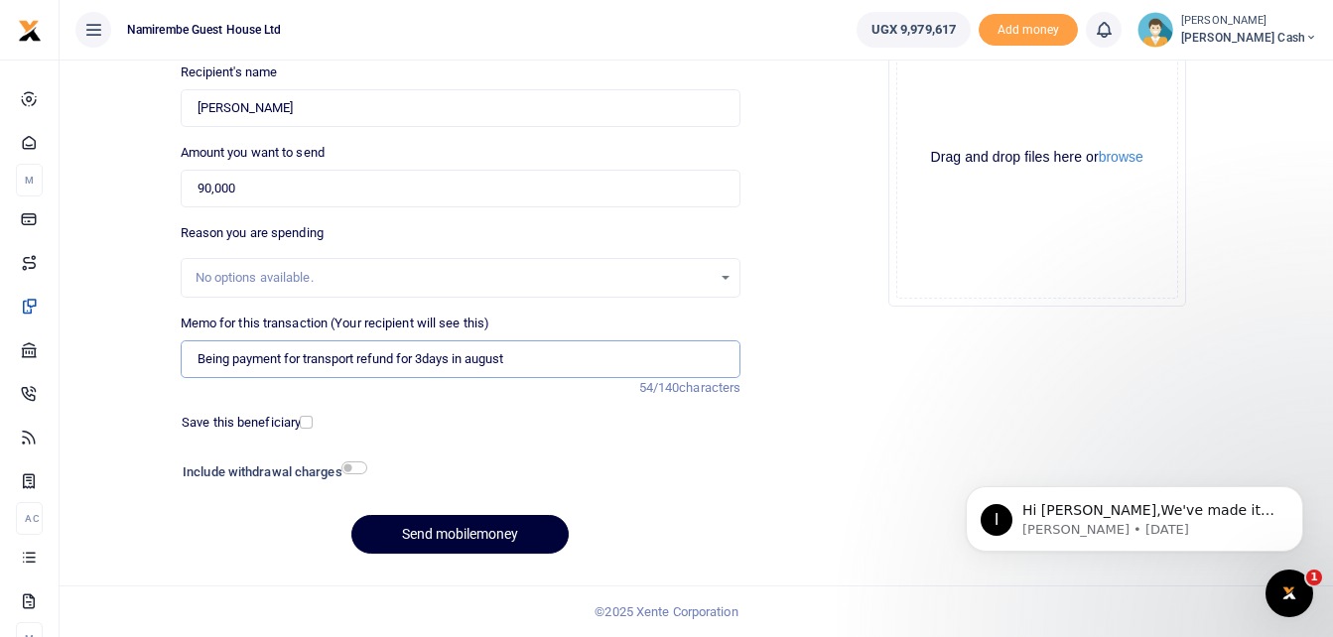
type input "Being payment for transport refund for 3days in august"
click at [456, 530] on button "Send mobilemoney" at bounding box center [459, 534] width 217 height 39
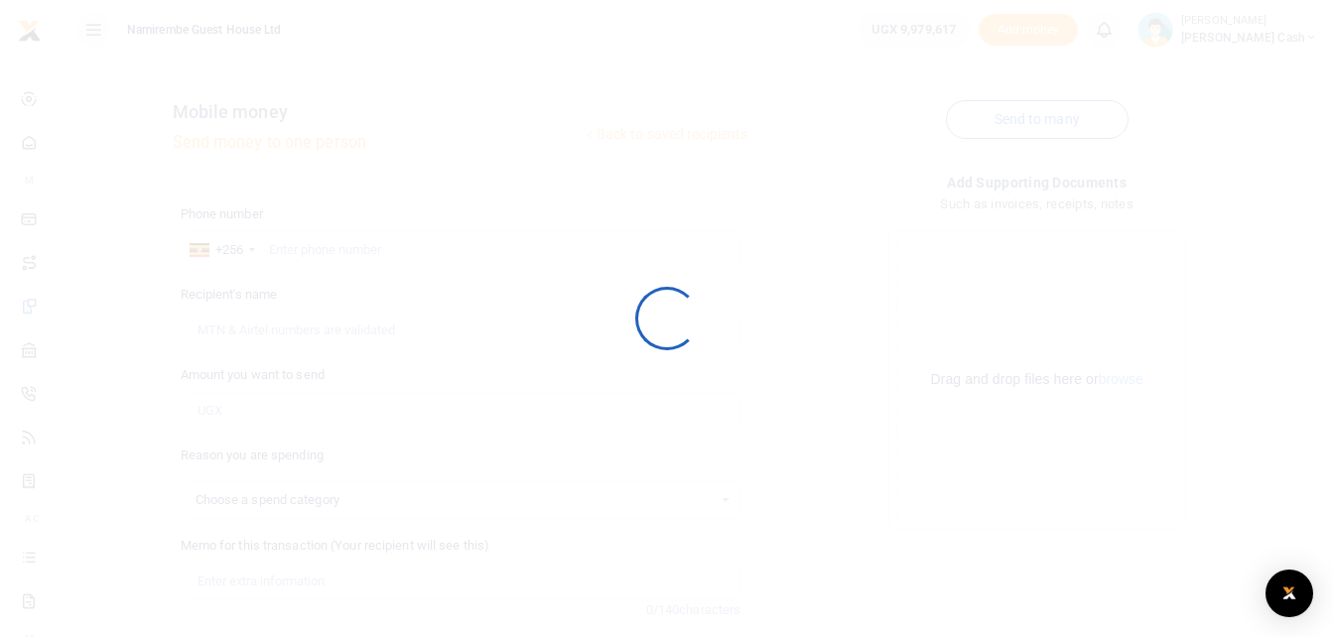
scroll to position [222, 0]
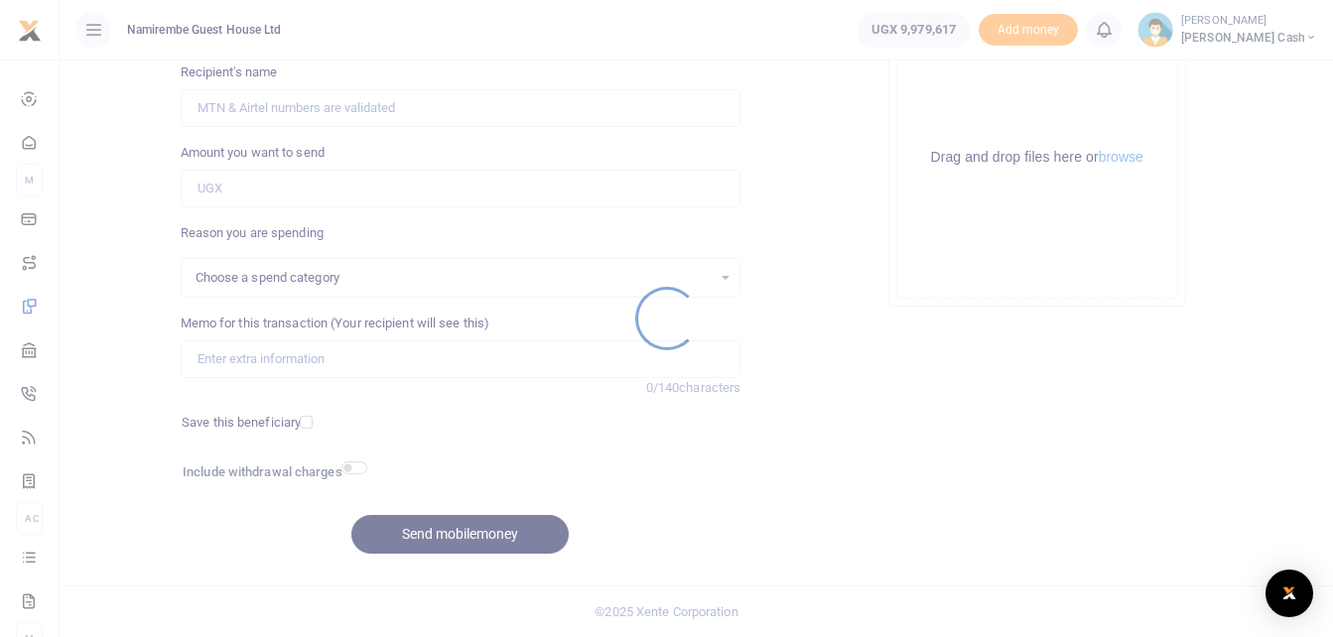
select select
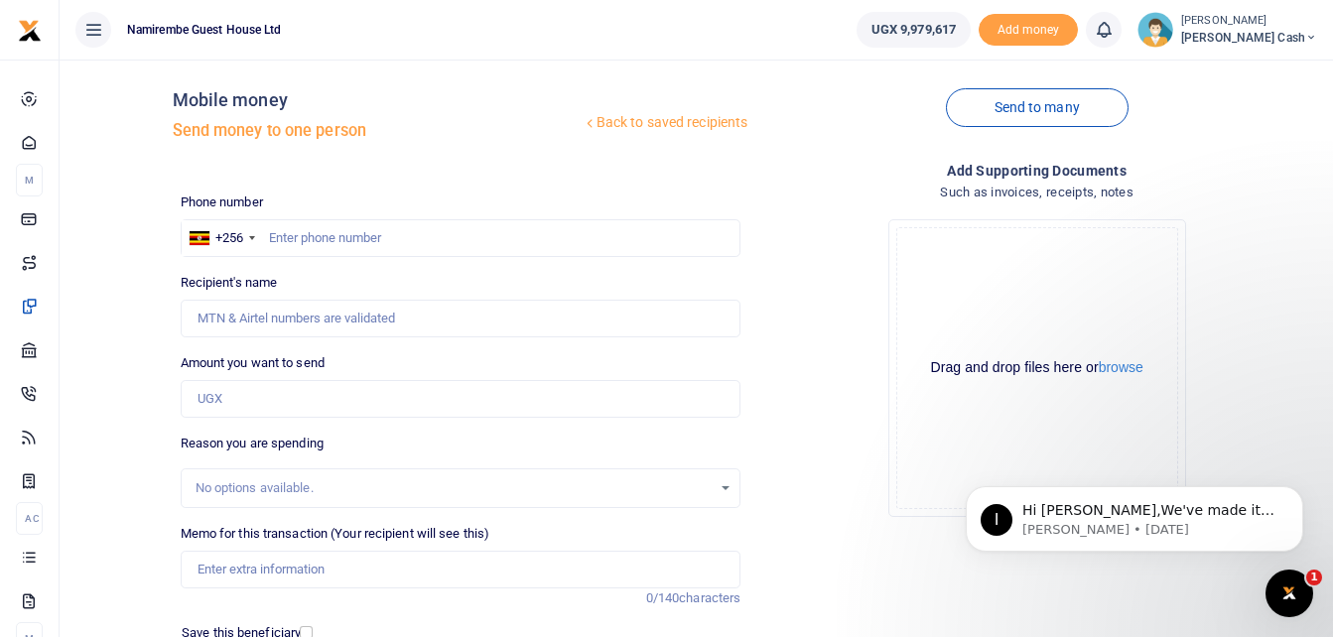
scroll to position [0, 0]
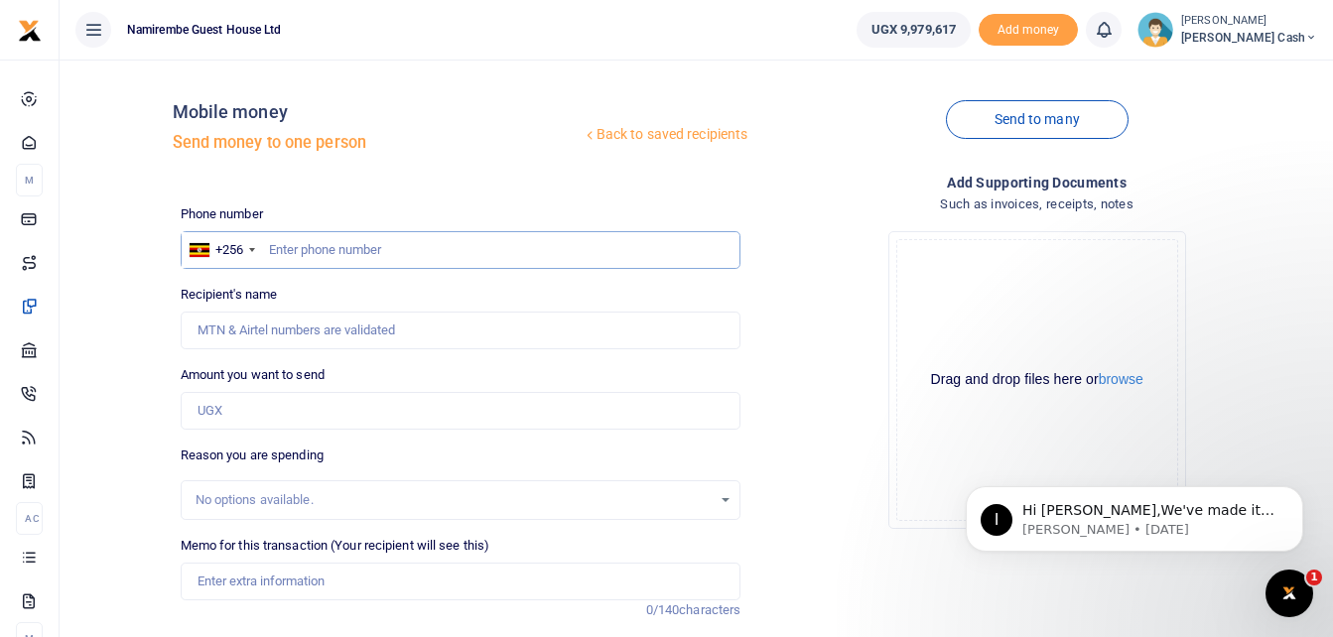
click at [299, 248] on input "text" at bounding box center [461, 250] width 561 height 38
type input "o"
click at [225, 413] on input "Amount you want to send" at bounding box center [461, 411] width 561 height 38
click at [235, 329] on input "Recipient's name" at bounding box center [461, 331] width 561 height 38
click at [353, 242] on input "0782599495" at bounding box center [461, 250] width 561 height 38
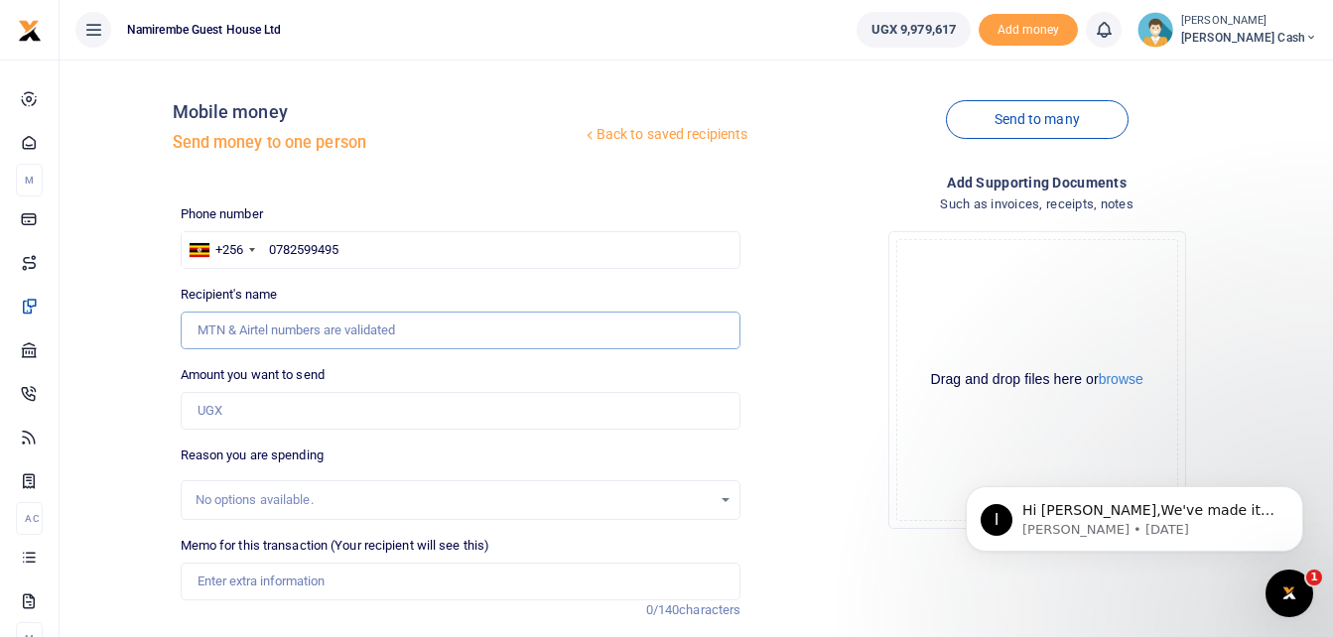
click at [226, 329] on input "Recipient's name" at bounding box center [461, 331] width 561 height 38
click at [373, 251] on input "0782599495" at bounding box center [461, 250] width 561 height 38
click at [357, 246] on input "0782599495" at bounding box center [461, 250] width 561 height 38
type input "0"
type input "9"
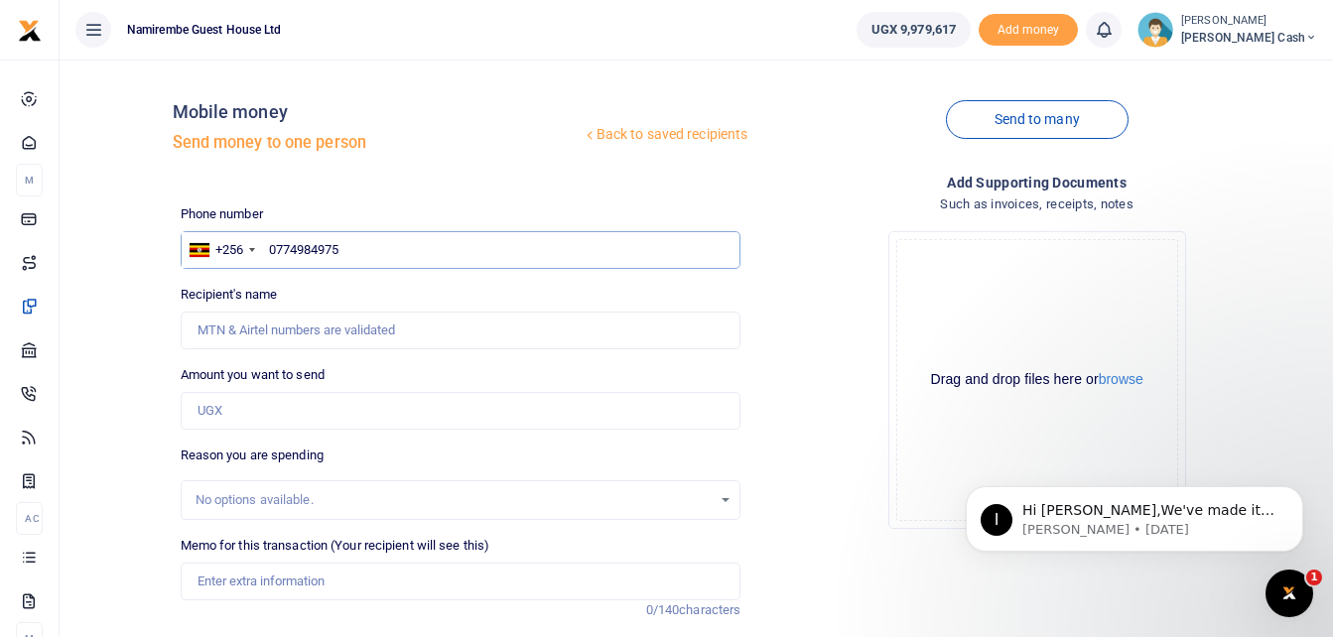
click at [359, 249] on input "0774984975" at bounding box center [461, 250] width 561 height 38
type input "0774984975"
click at [267, 338] on input "Recipient's name" at bounding box center [461, 331] width 561 height 38
click at [346, 259] on input "0774984975" at bounding box center [461, 250] width 561 height 38
